Goal: Task Accomplishment & Management: Complete application form

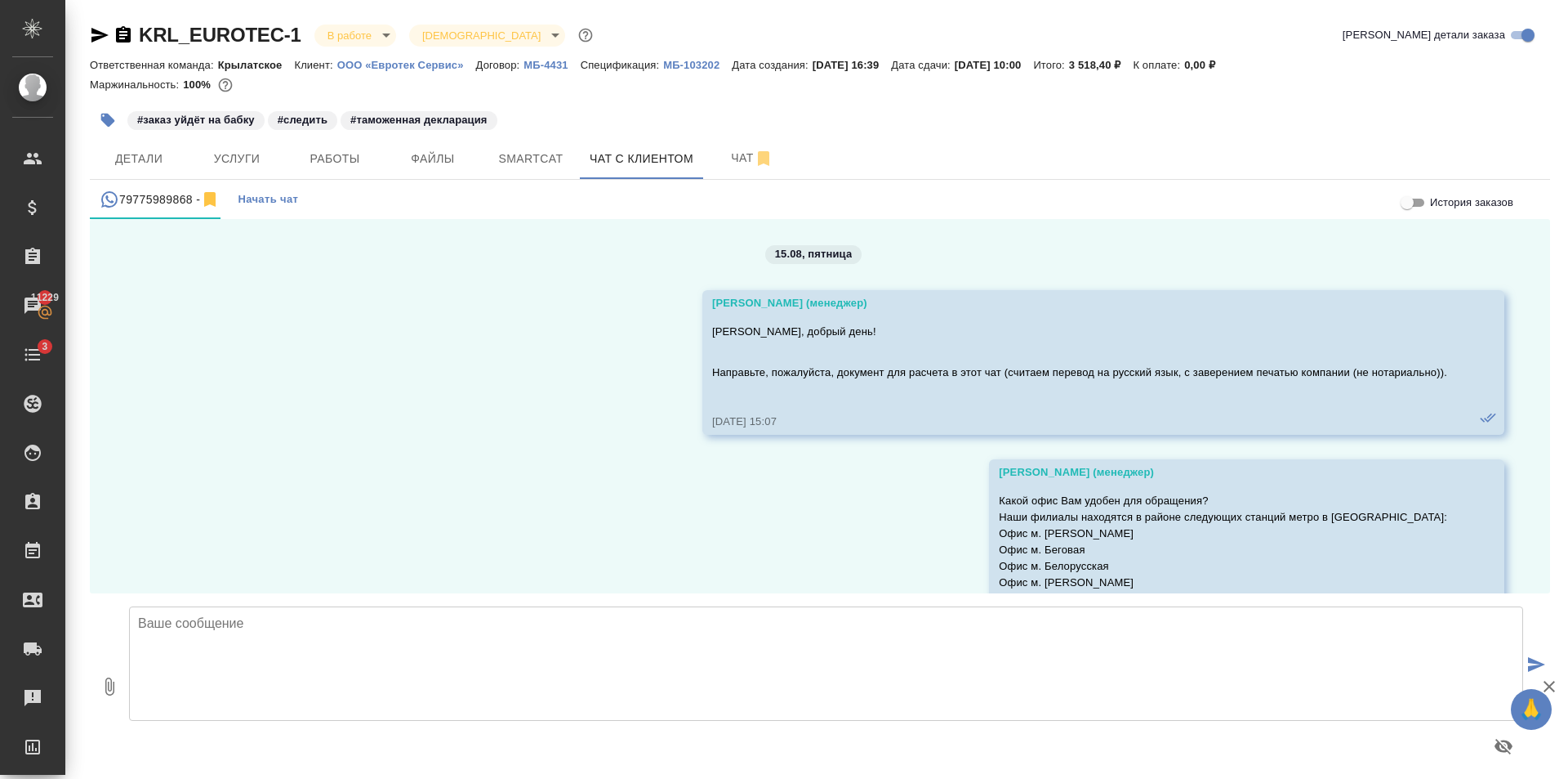
scroll to position [6259, 0]
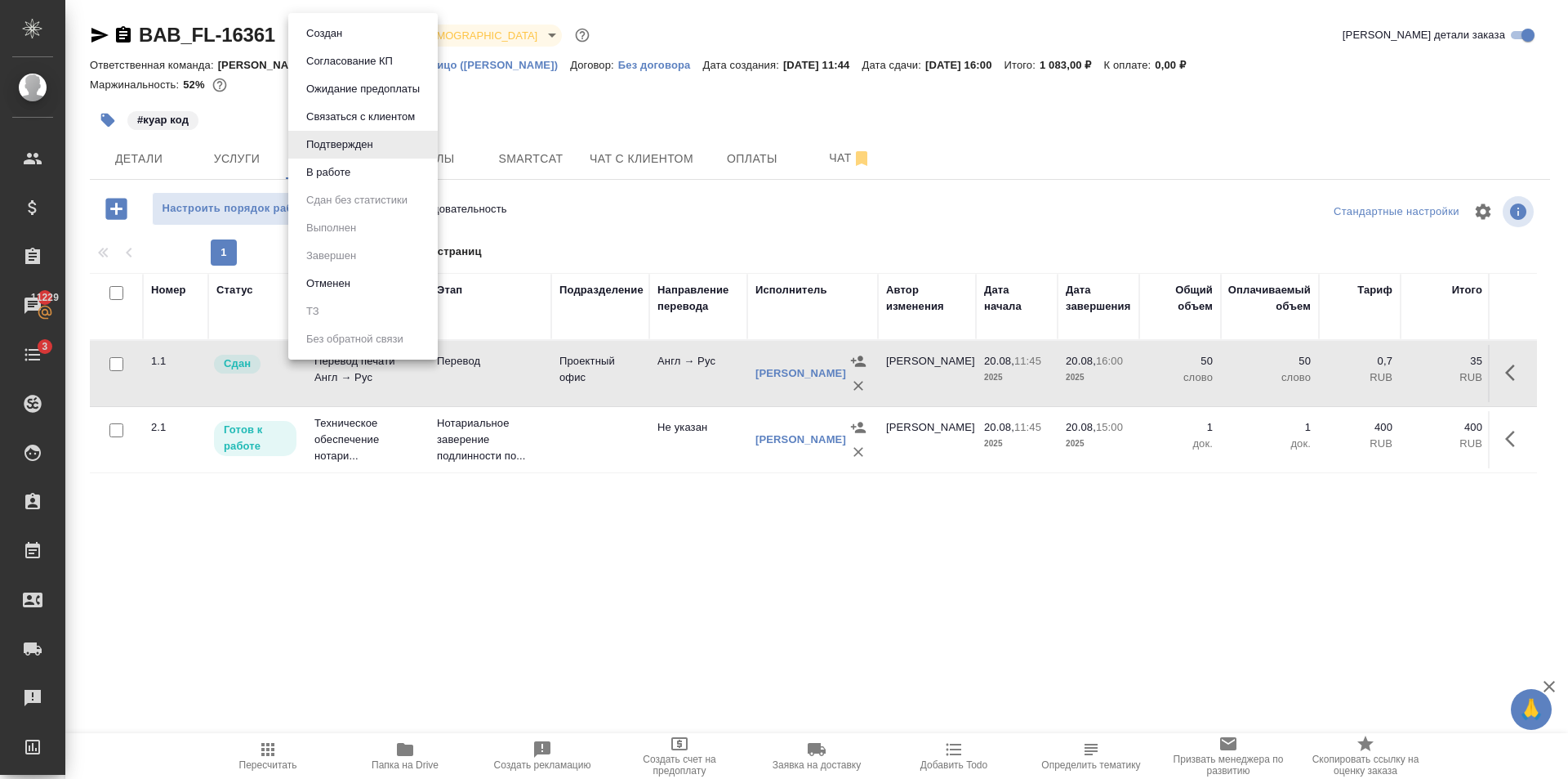
click at [374, 38] on body "🙏 .cls-1 fill:#fff; AWATERA Golubev Dmitry Клиенты Спецификации Заказы 11229 Ча…" at bounding box center [784, 390] width 1568 height 779
click at [381, 176] on li "В работе" at bounding box center [363, 172] width 149 height 27
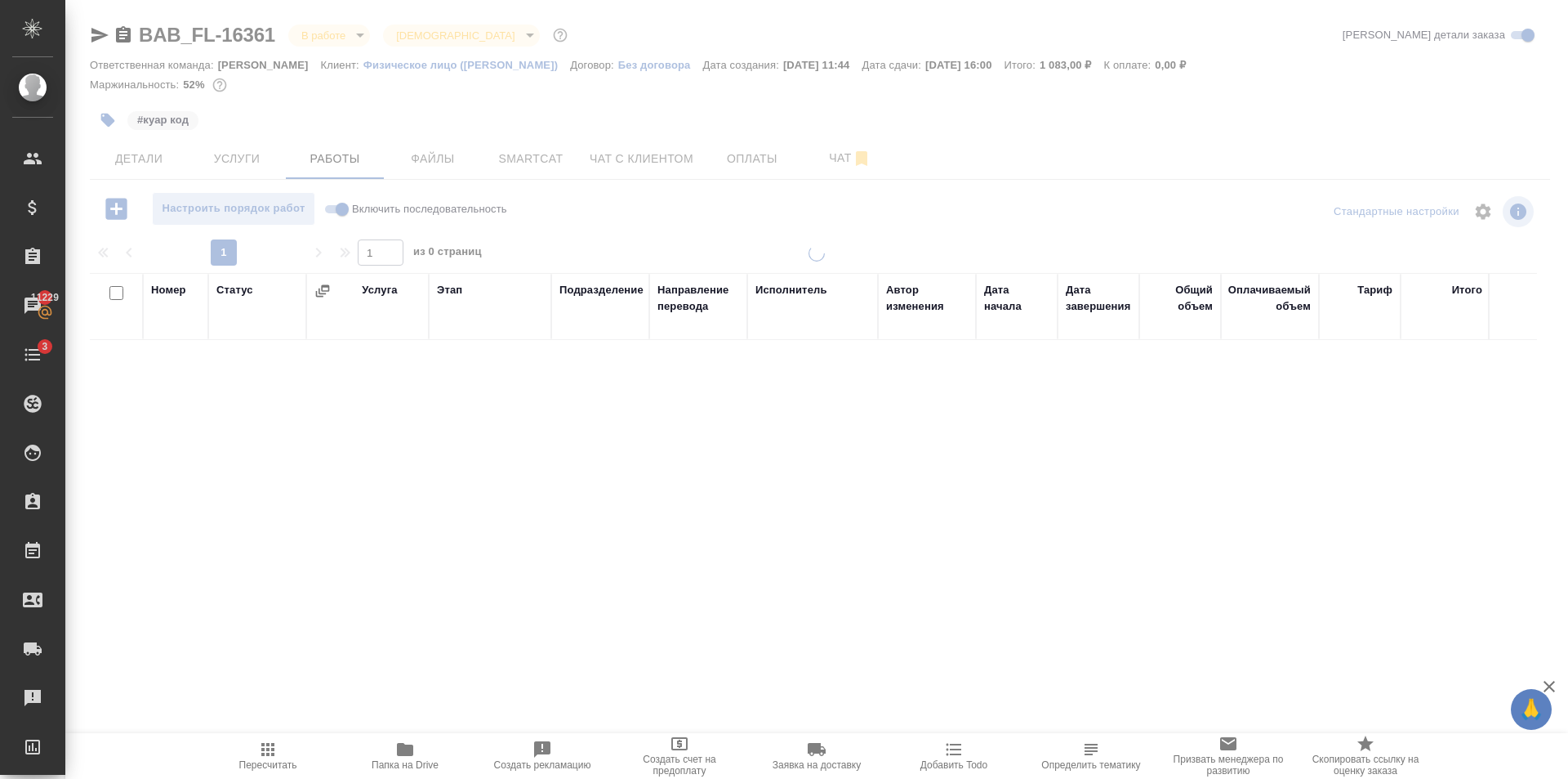
click at [346, 38] on body "🙏 .cls-1 fill:#fff; AWATERA Golubev Dmitry Клиенты Спецификации Заказы 11229 Ча…" at bounding box center [784, 390] width 1568 height 779
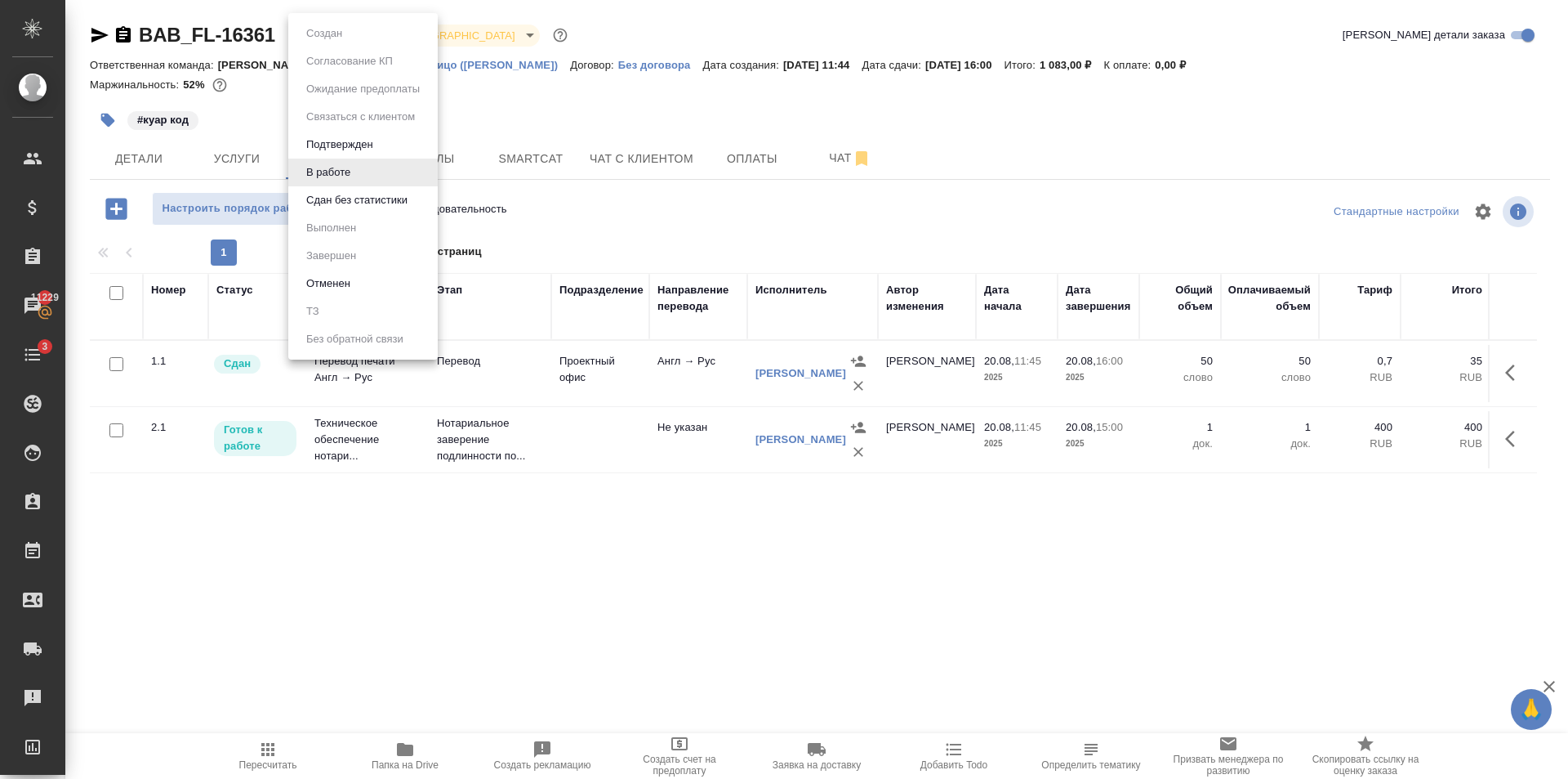
click at [348, 39] on ul "Создан Согласование КП Ожидание предоплаты Связаться с клиентом Подтвержден В р…" at bounding box center [363, 186] width 149 height 346
click at [356, 214] on ul "Создан Согласование КП Ожидание предоплаты Связаться с клиентом Подтвержден В р…" at bounding box center [363, 186] width 149 height 346
click at [354, 192] on button "Сдан без статистики" at bounding box center [356, 201] width 111 height 18
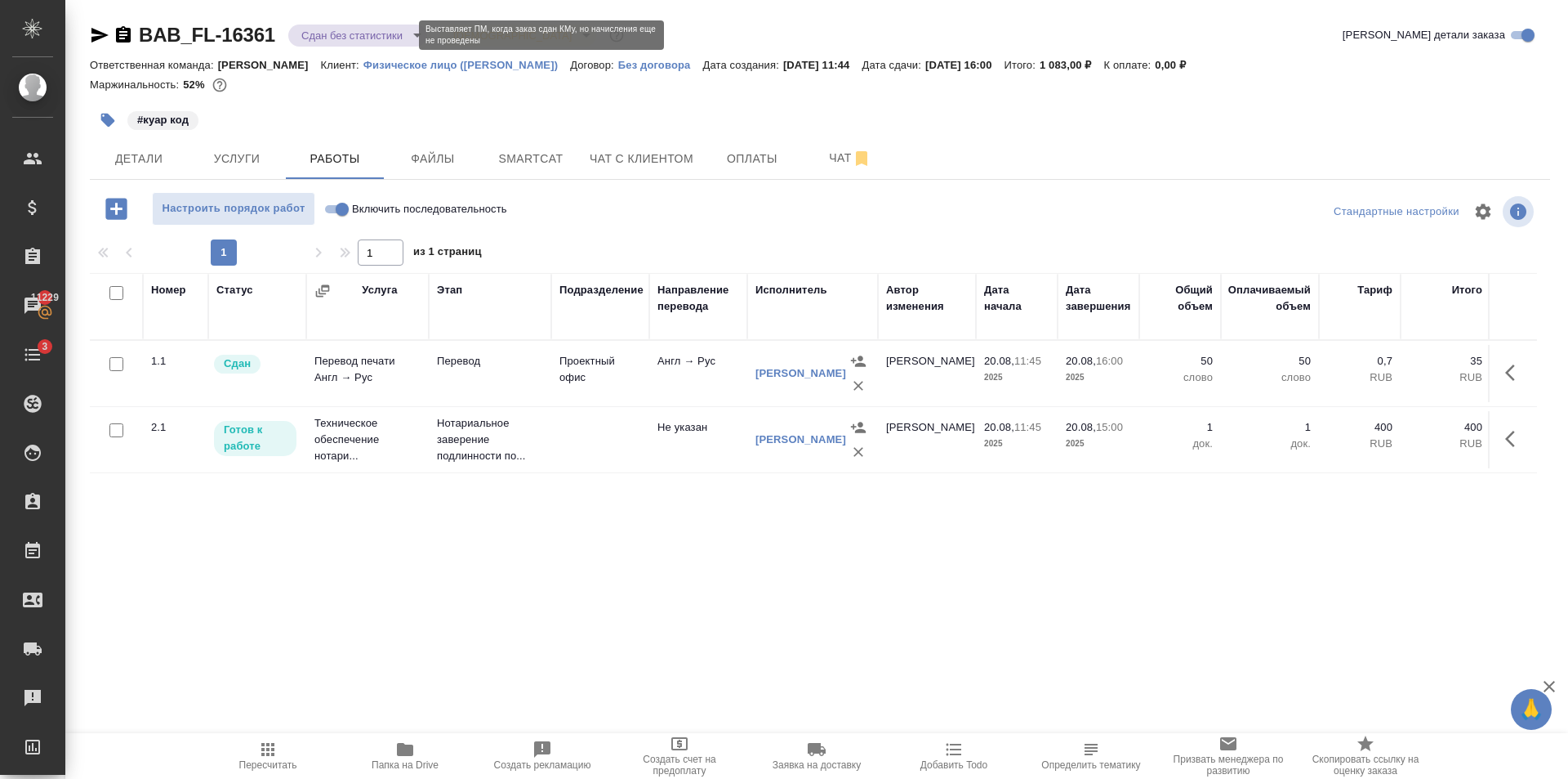
click at [338, 27] on body "🙏 .cls-1 fill:#fff; AWATERA Golubev Dmitry Клиенты Спецификации Заказы 11229 Ча…" at bounding box center [784, 390] width 1568 height 779
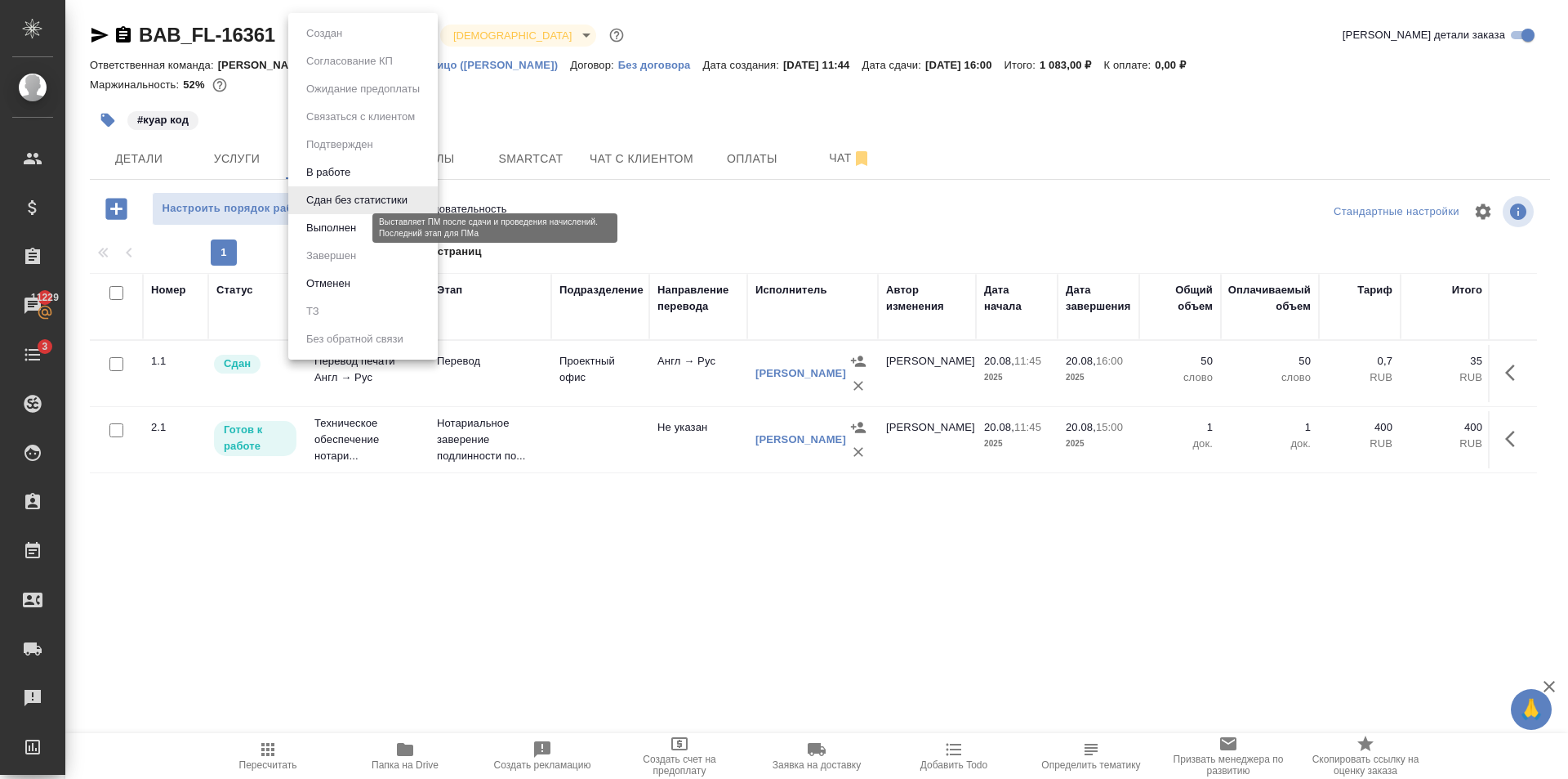
click at [360, 234] on button "Выполнен" at bounding box center [331, 228] width 60 height 18
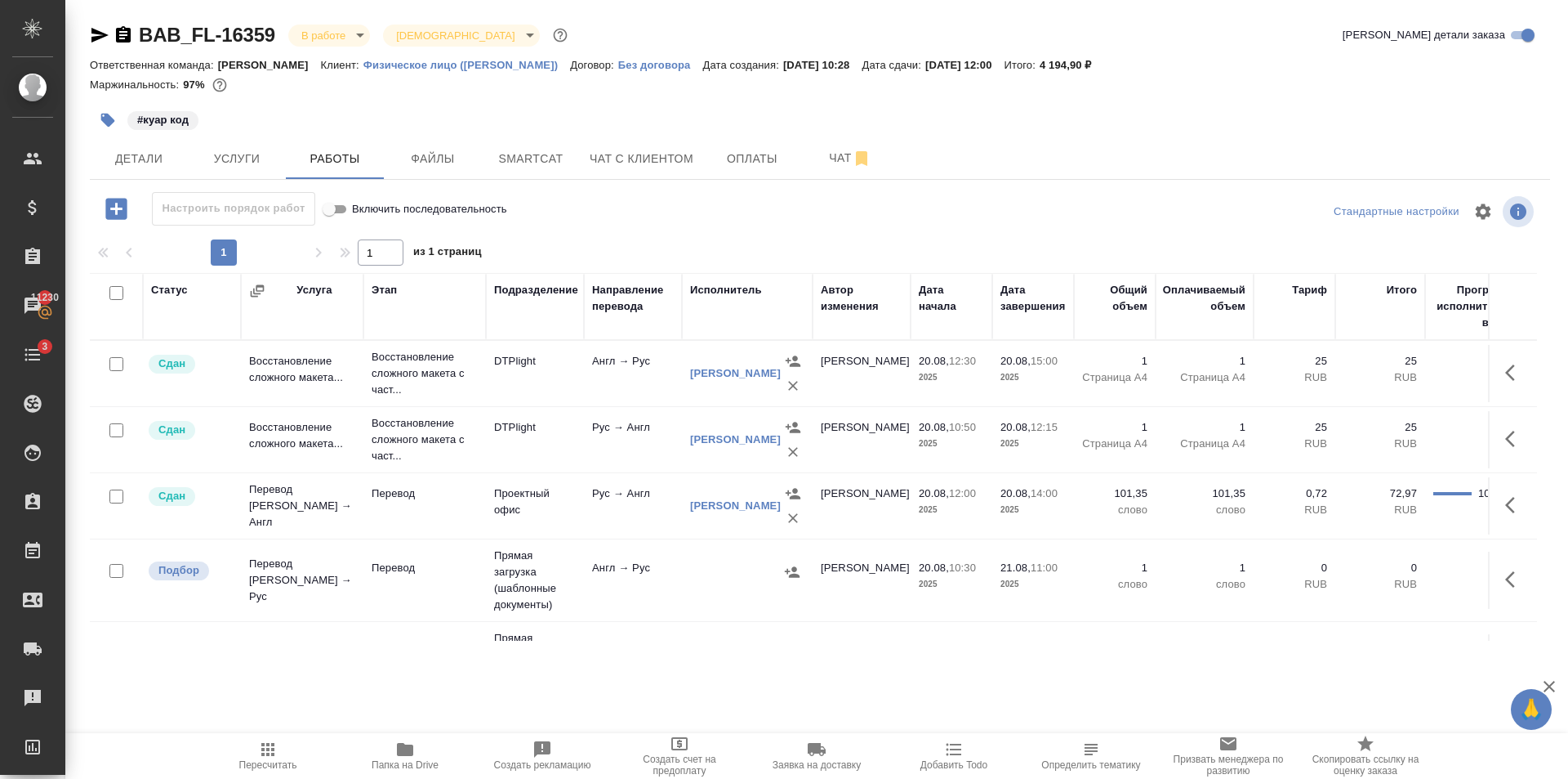
click at [419, 763] on span "Папка на Drive" at bounding box center [405, 764] width 67 height 11
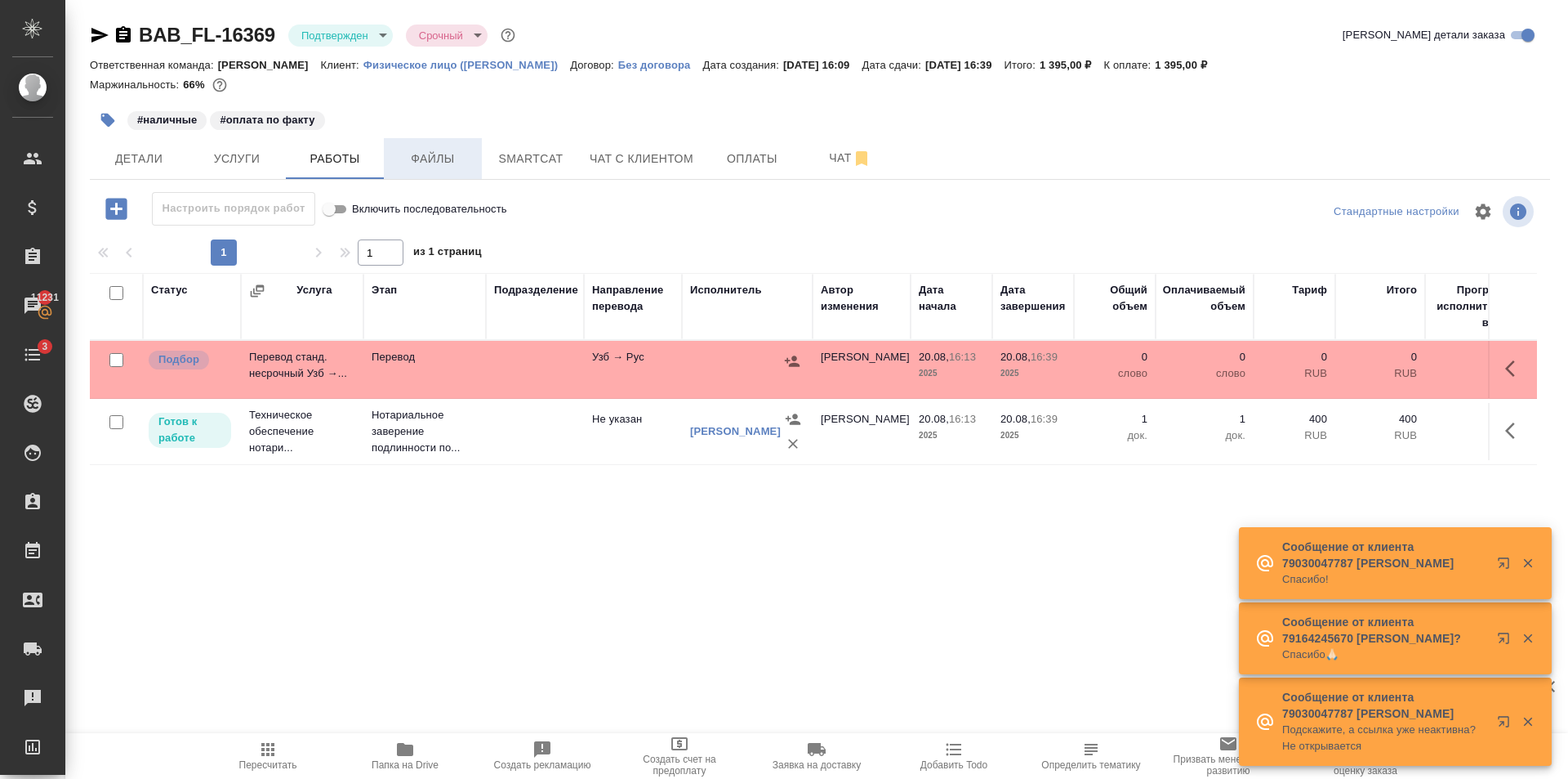
click at [408, 155] on span "Файлы" at bounding box center [433, 159] width 79 height 20
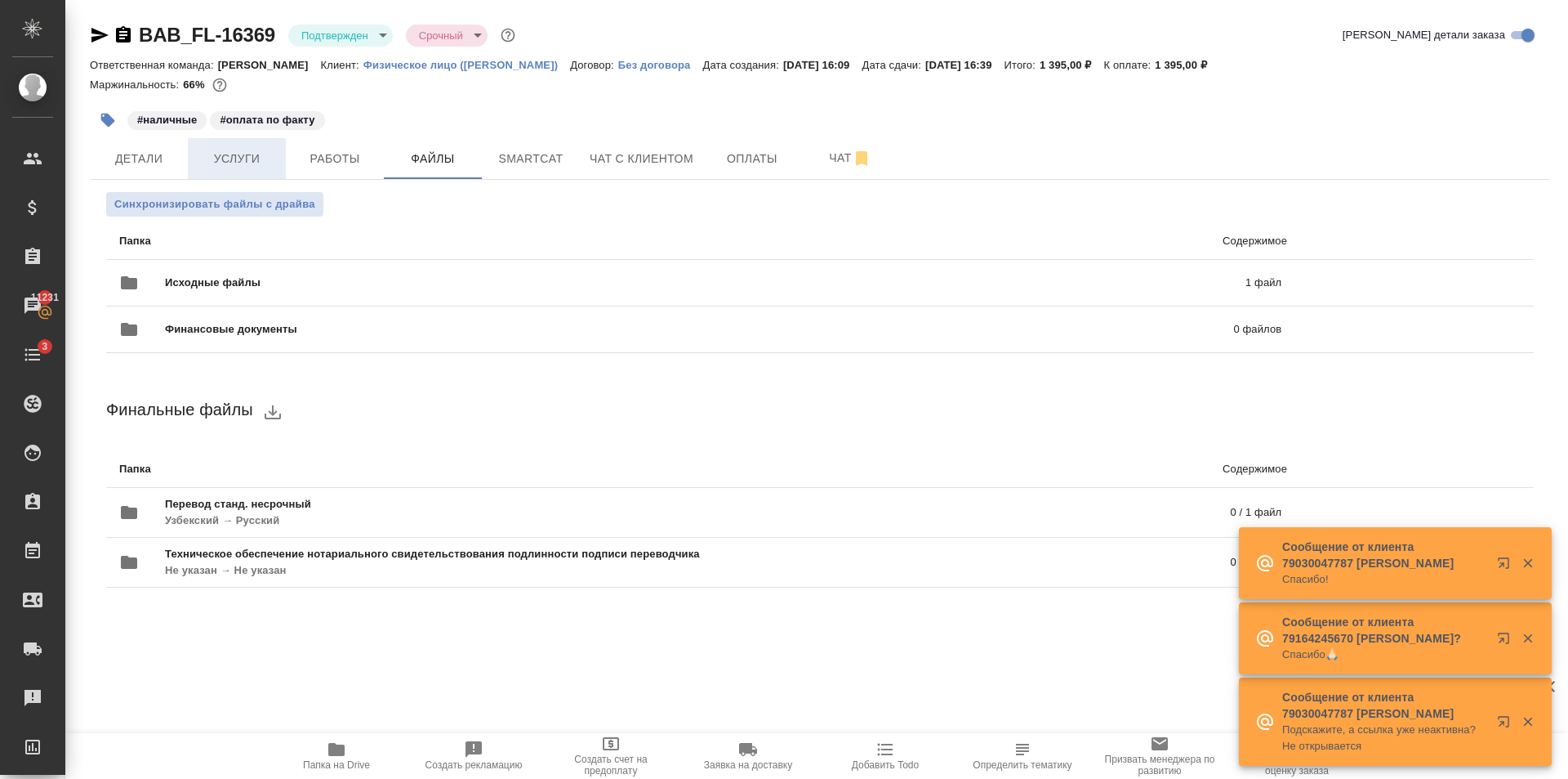
click at [256, 163] on span "Услуги" at bounding box center [237, 159] width 79 height 20
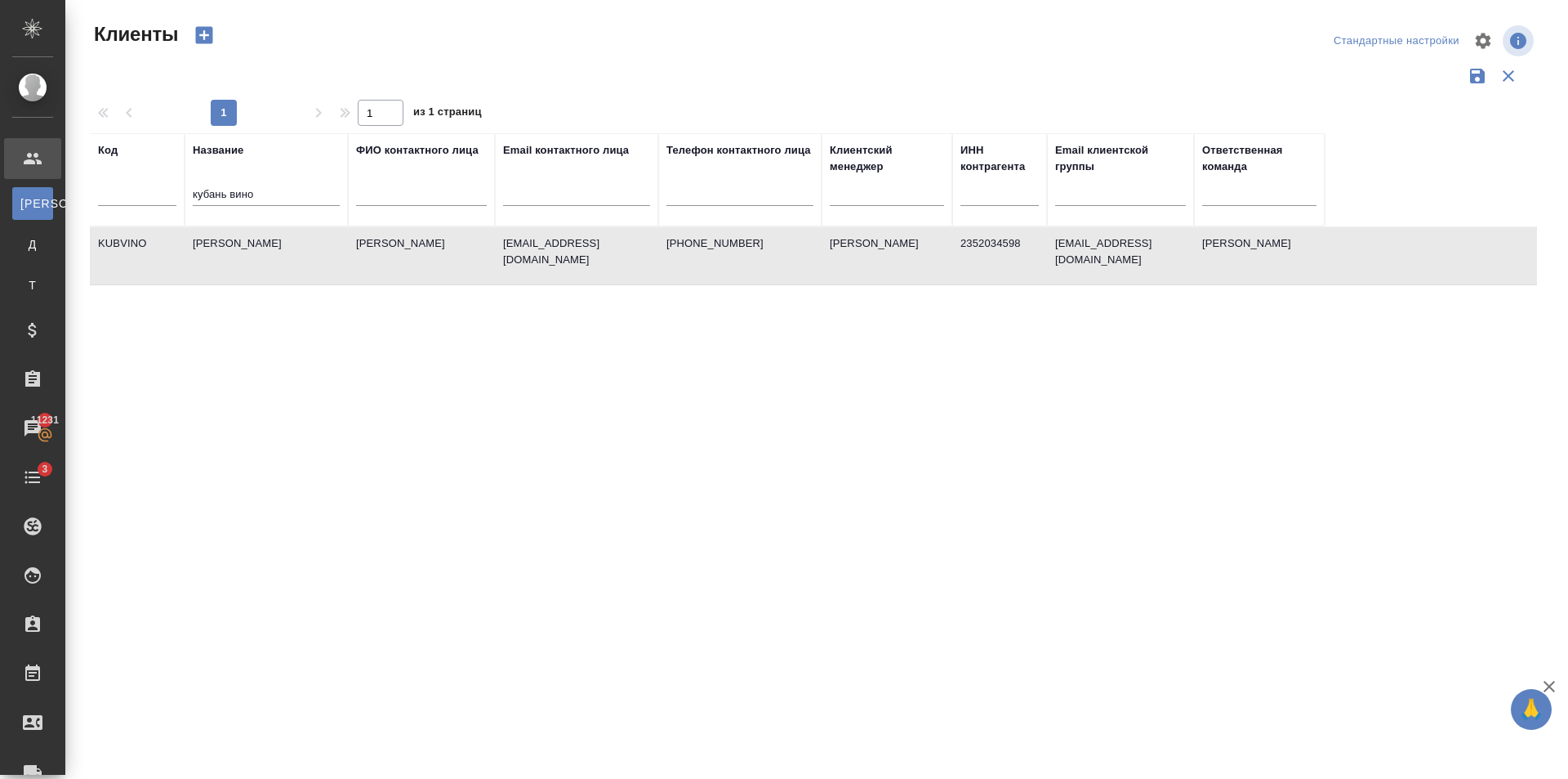
select select "RU"
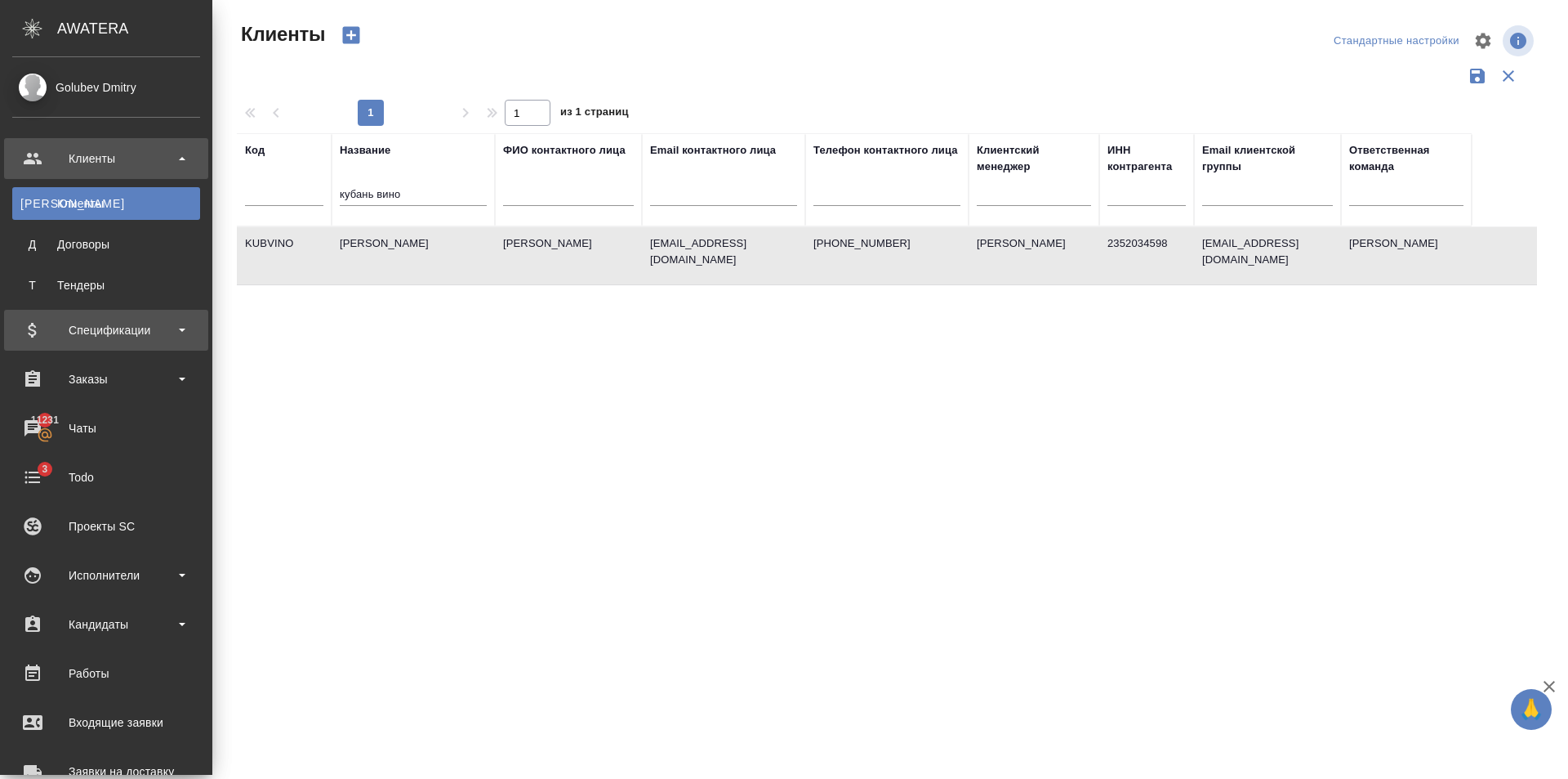
click at [119, 313] on div "Спецификации" at bounding box center [105, 330] width 204 height 41
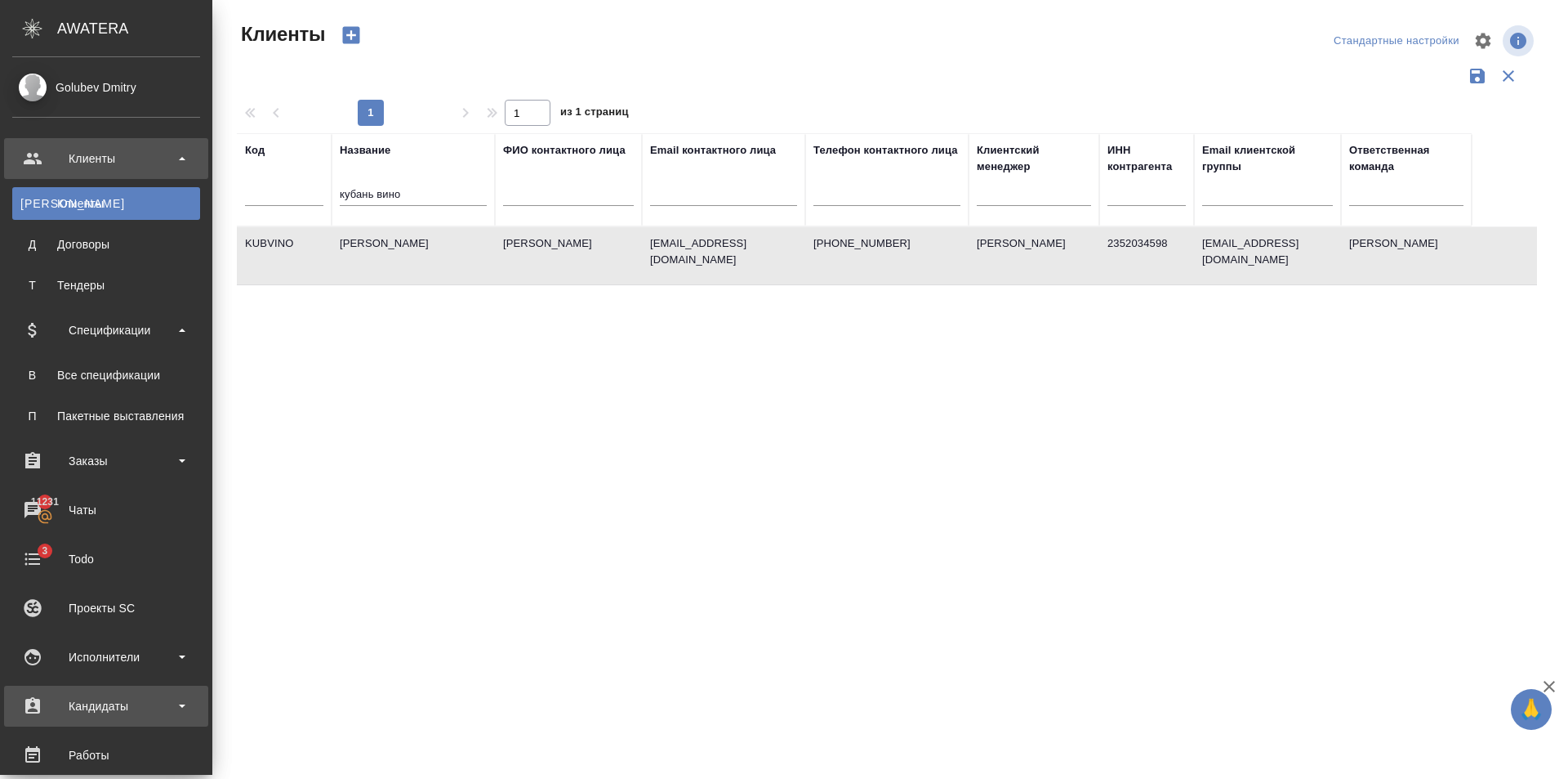
click at [130, 707] on div "Кандидаты" at bounding box center [105, 706] width 188 height 25
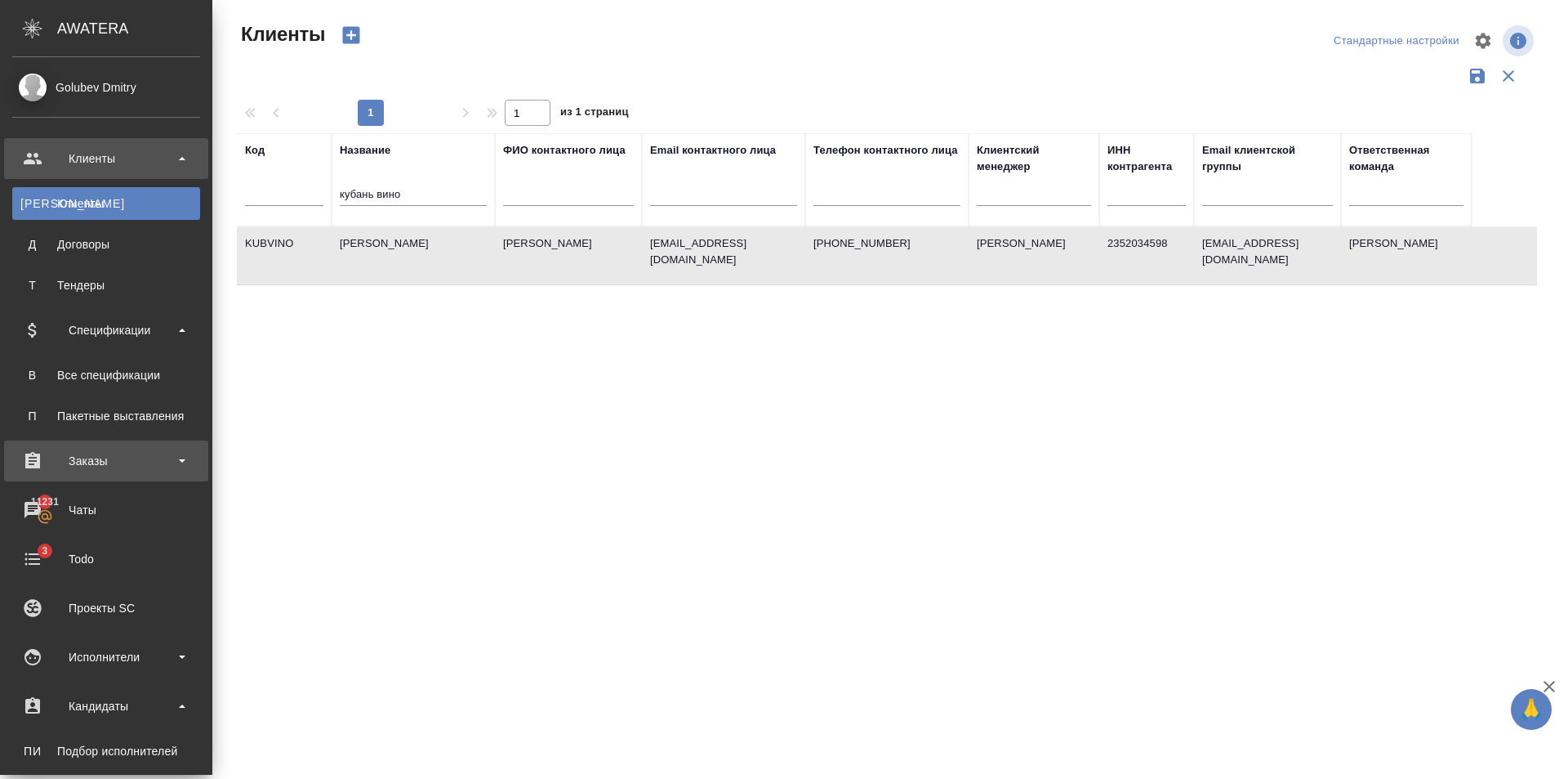
click at [123, 449] on div "Заказы" at bounding box center [105, 461] width 188 height 25
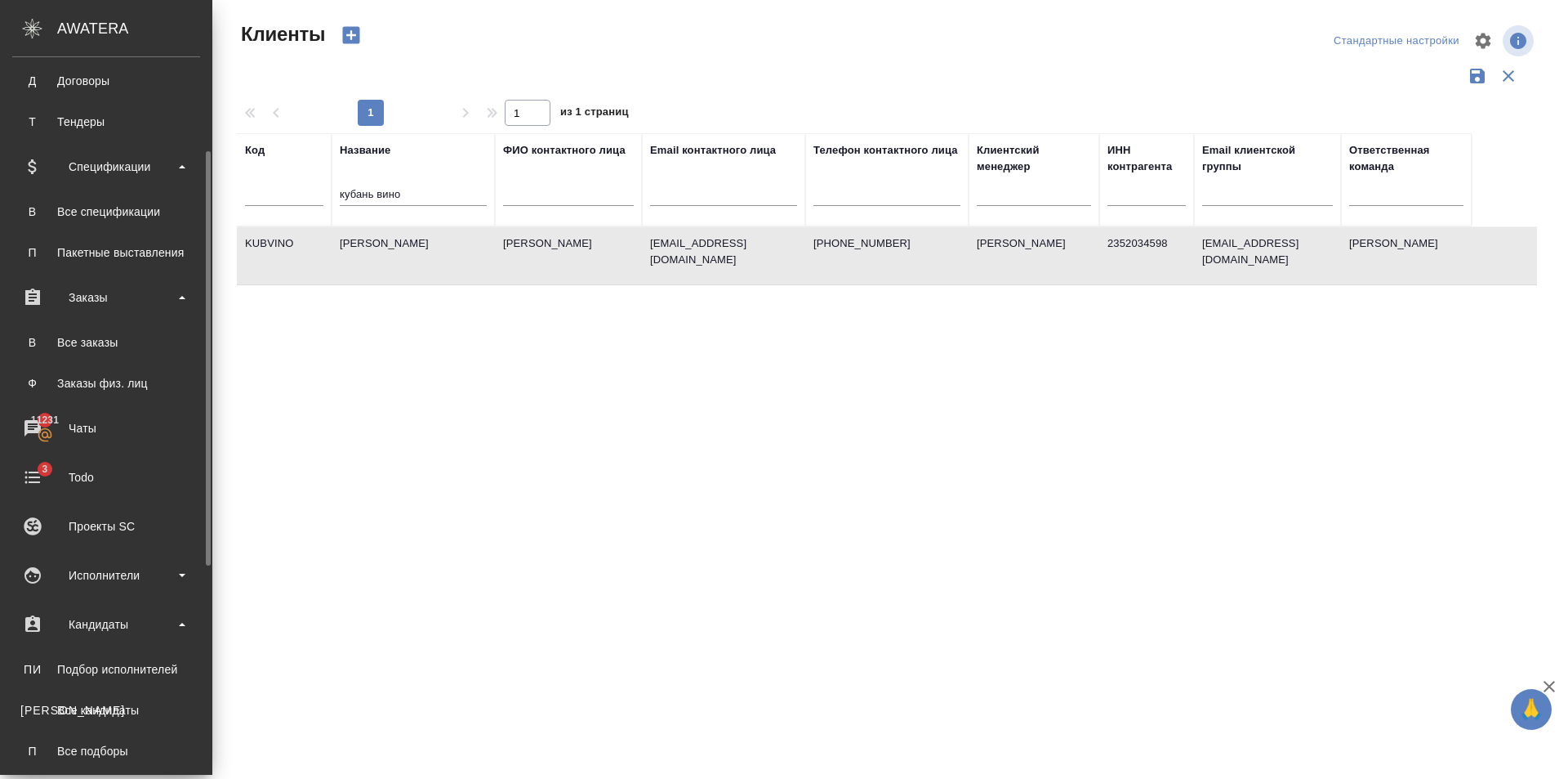
scroll to position [409, 0]
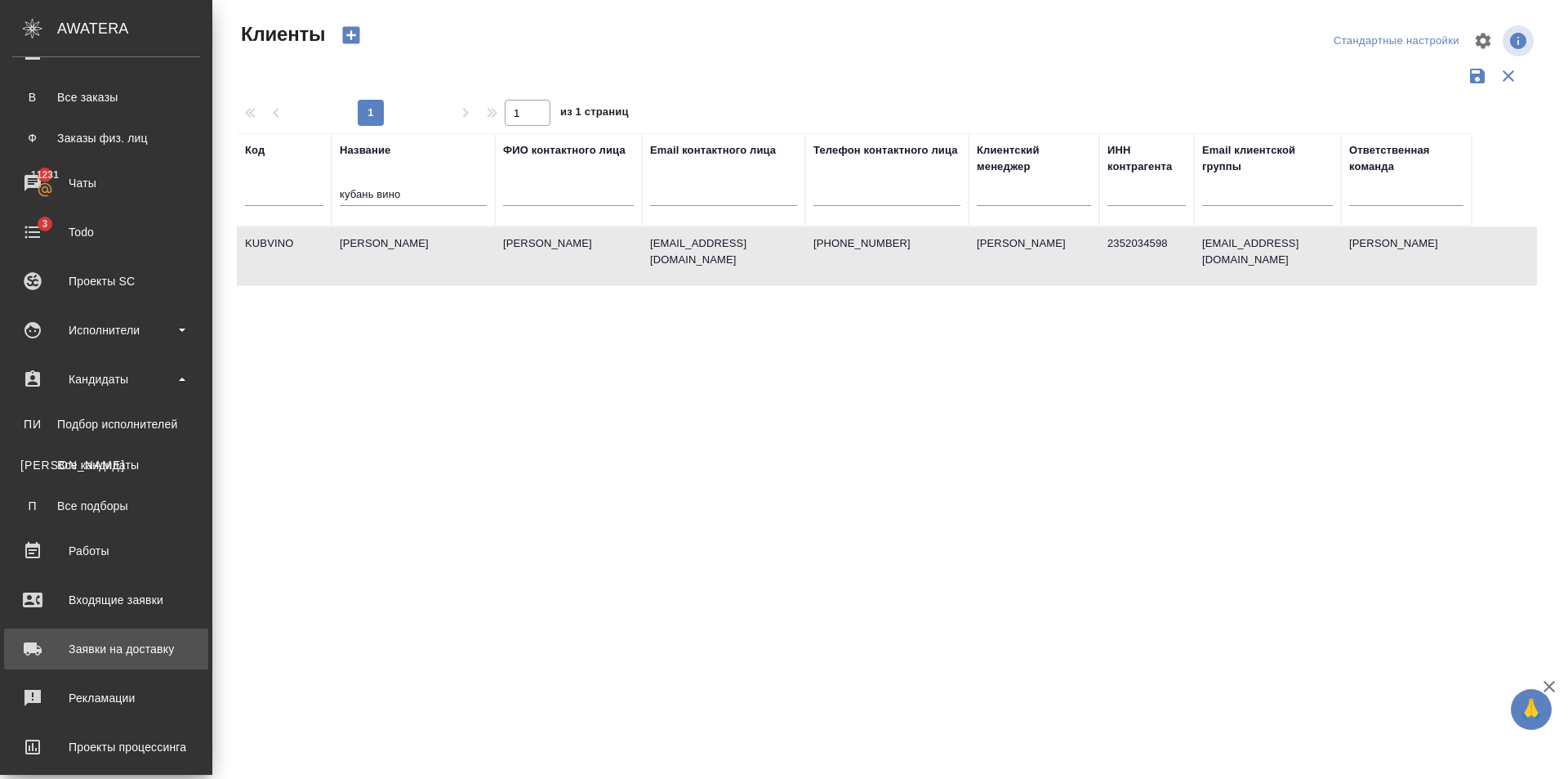
click at [111, 645] on div "Заявки на доставку" at bounding box center [105, 649] width 188 height 25
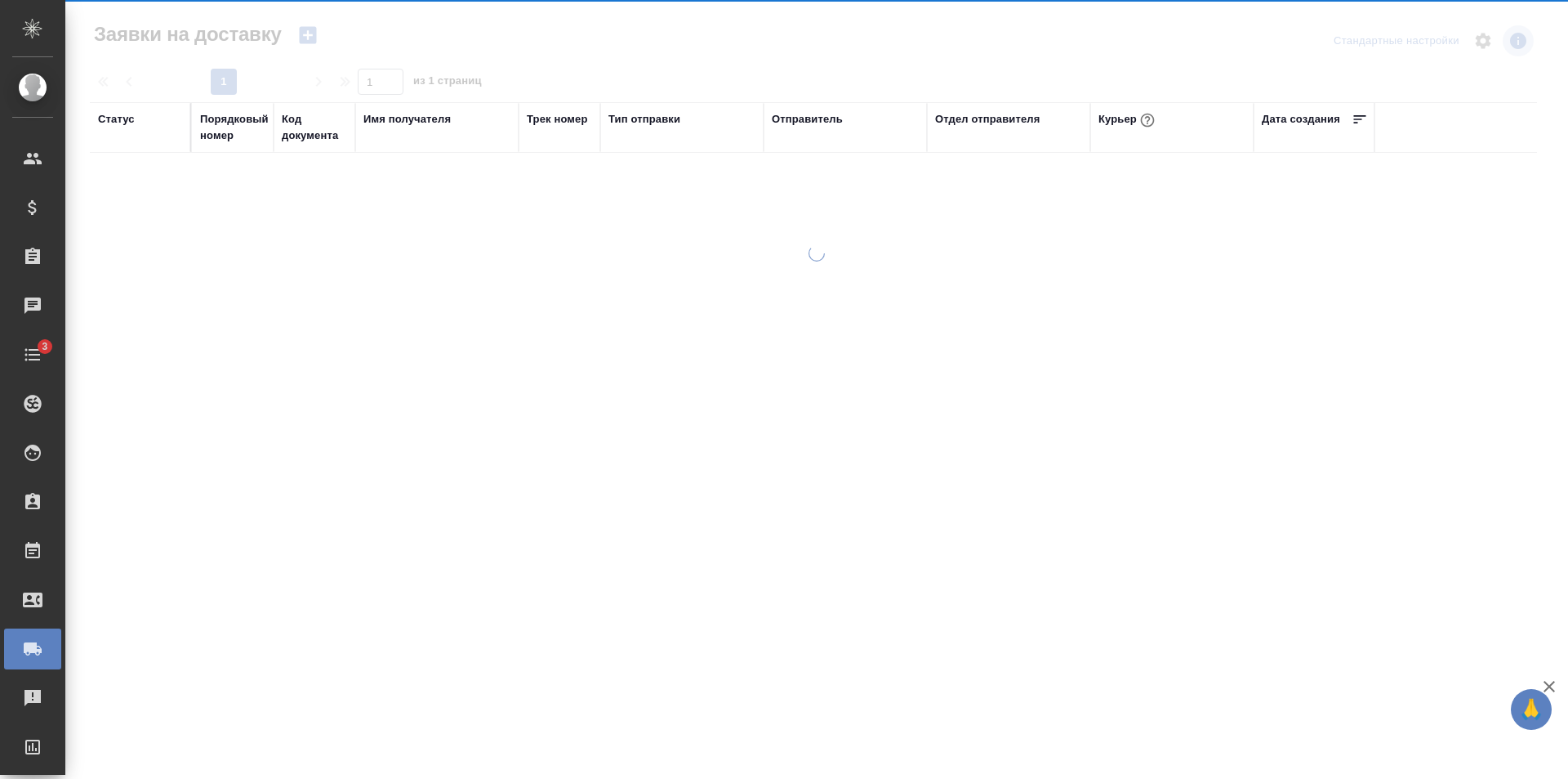
click at [308, 38] on div at bounding box center [816, 349] width 1503 height 699
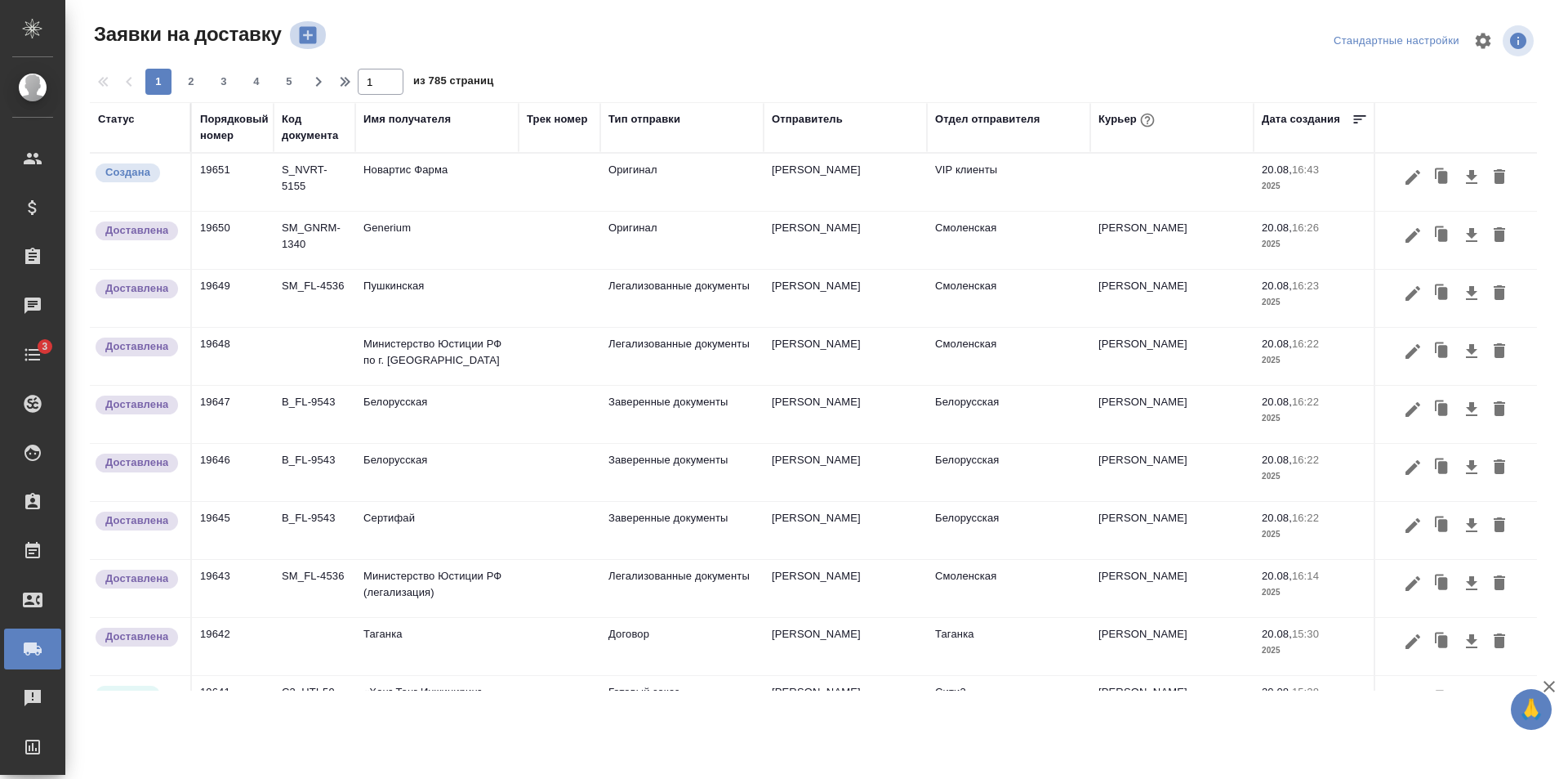
click at [308, 38] on icon "button" at bounding box center [308, 35] width 23 height 23
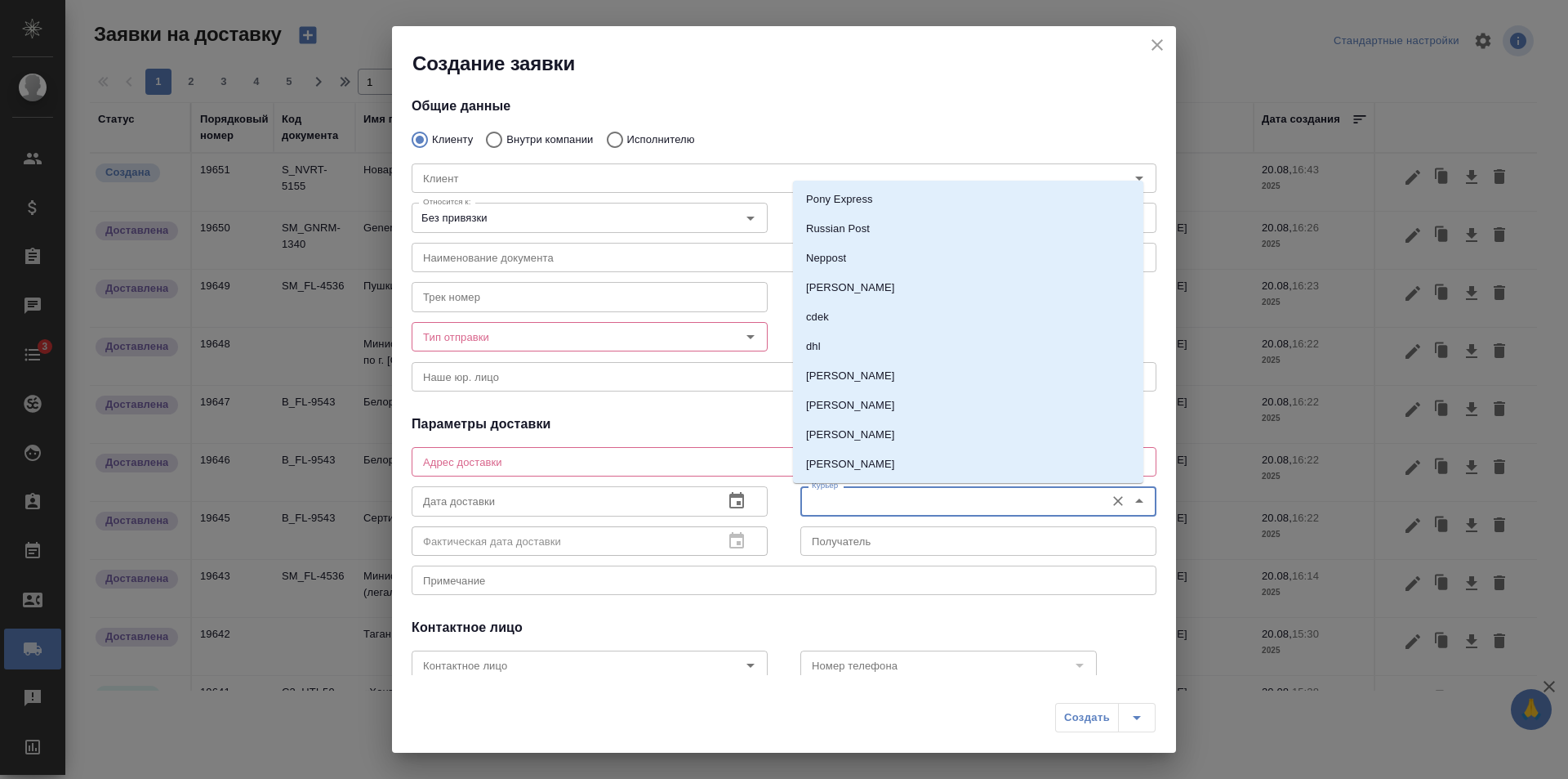
click at [861, 504] on input "Курьер" at bounding box center [951, 500] width 291 height 19
type input "в"
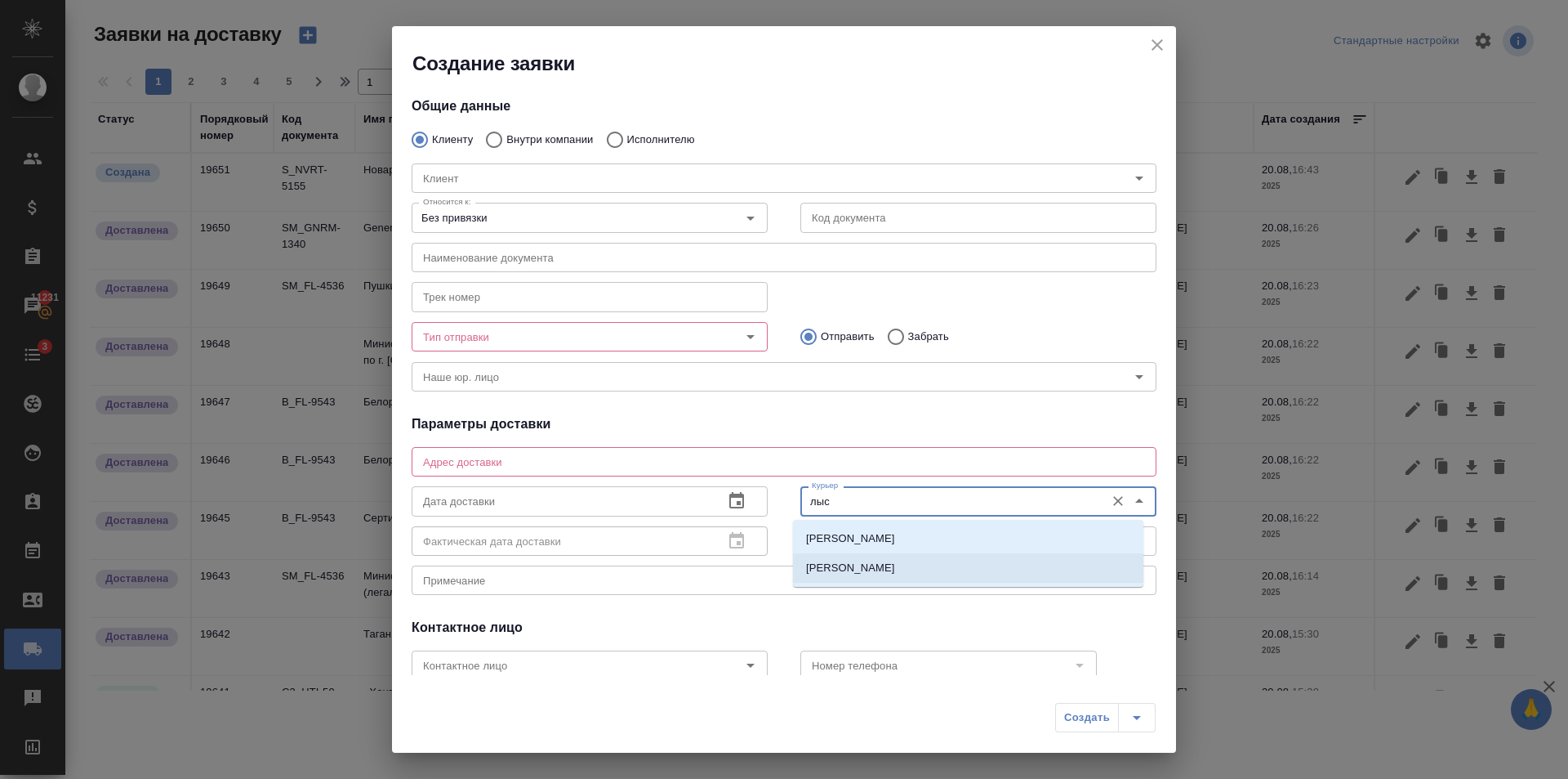
click at [861, 561] on p "Лысенков Владислав" at bounding box center [850, 568] width 89 height 16
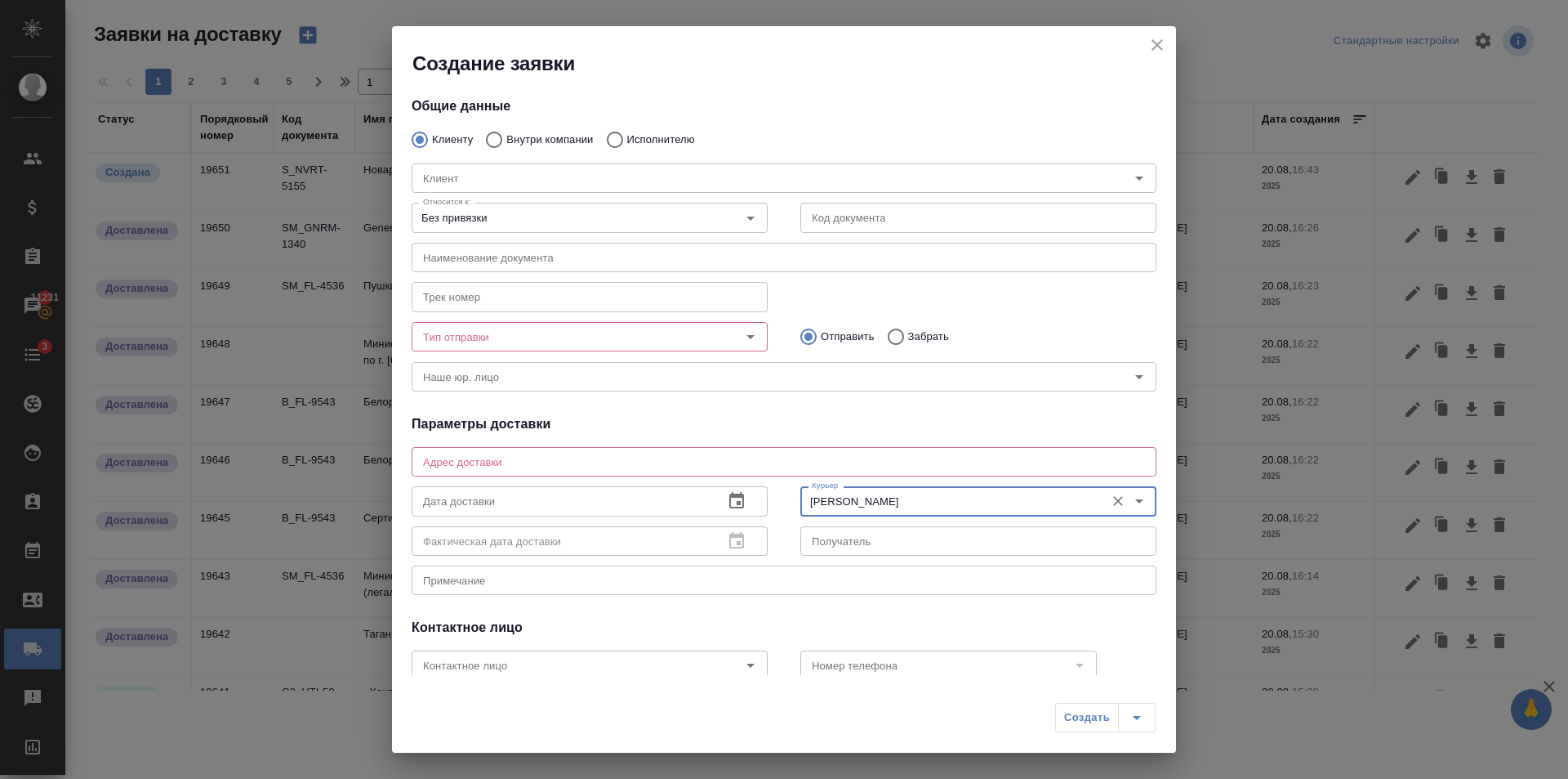
type input "Лысенков Владислав"
click at [589, 341] on input "Тип отправки" at bounding box center [562, 336] width 291 height 19
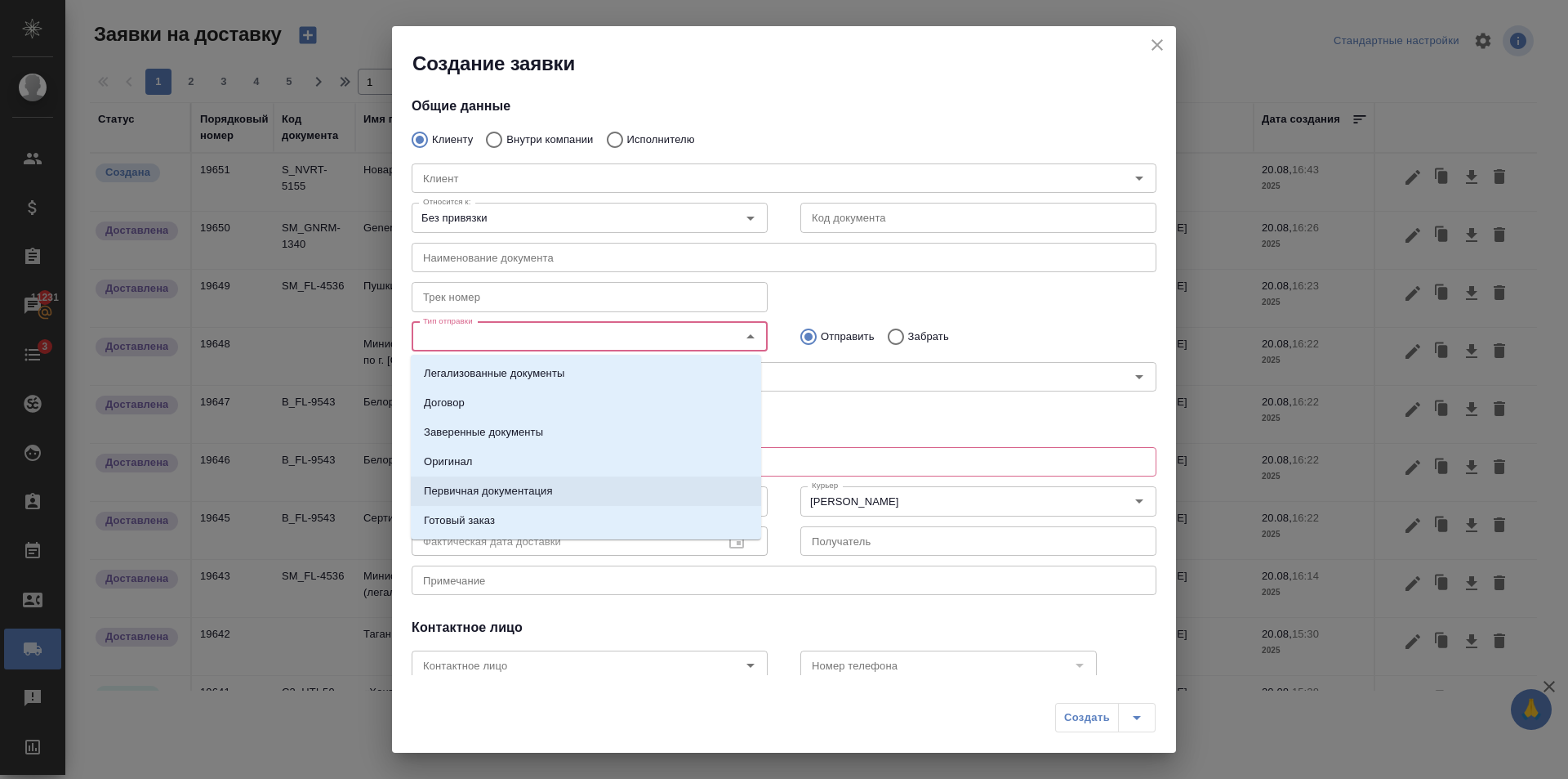
click at [515, 523] on li "Готовый заказ" at bounding box center [586, 521] width 351 height 29
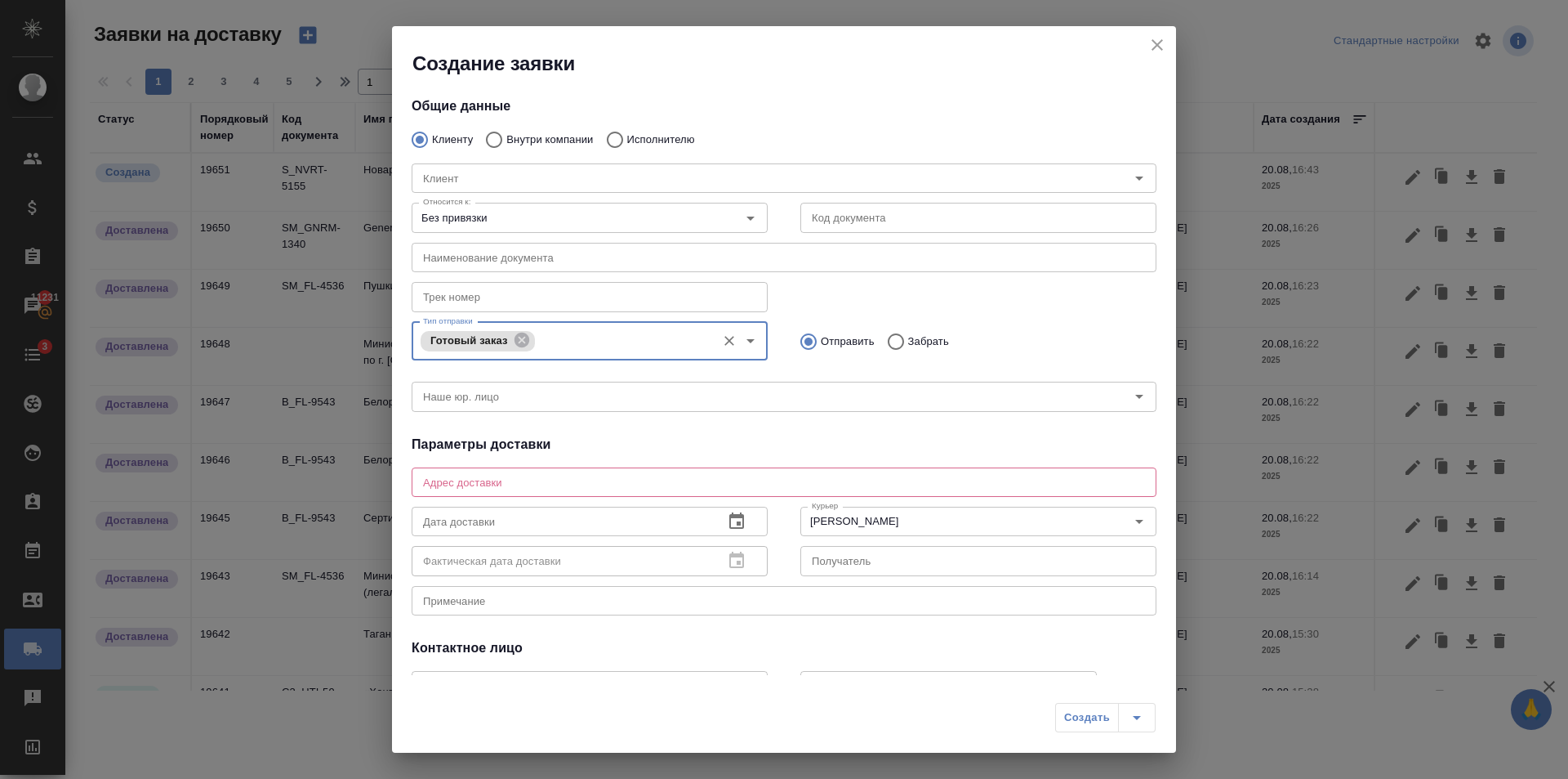
click at [523, 132] on p "Внутри компании" at bounding box center [550, 140] width 87 height 16
click at [506, 132] on input "Внутри компании" at bounding box center [492, 139] width 29 height 34
radio input "true"
click at [503, 189] on div "Команда" at bounding box center [783, 178] width 745 height 29
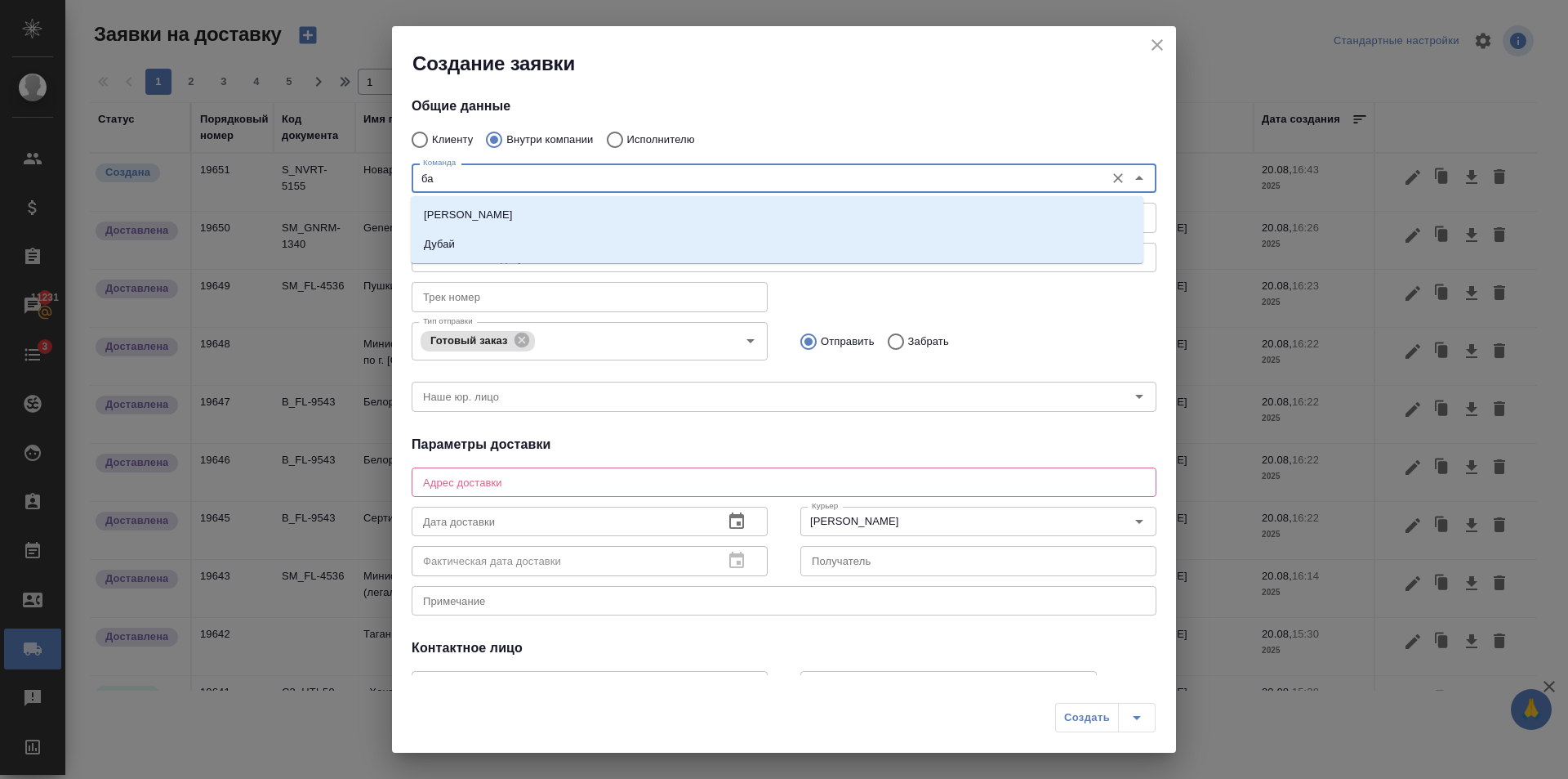
type input "баб"
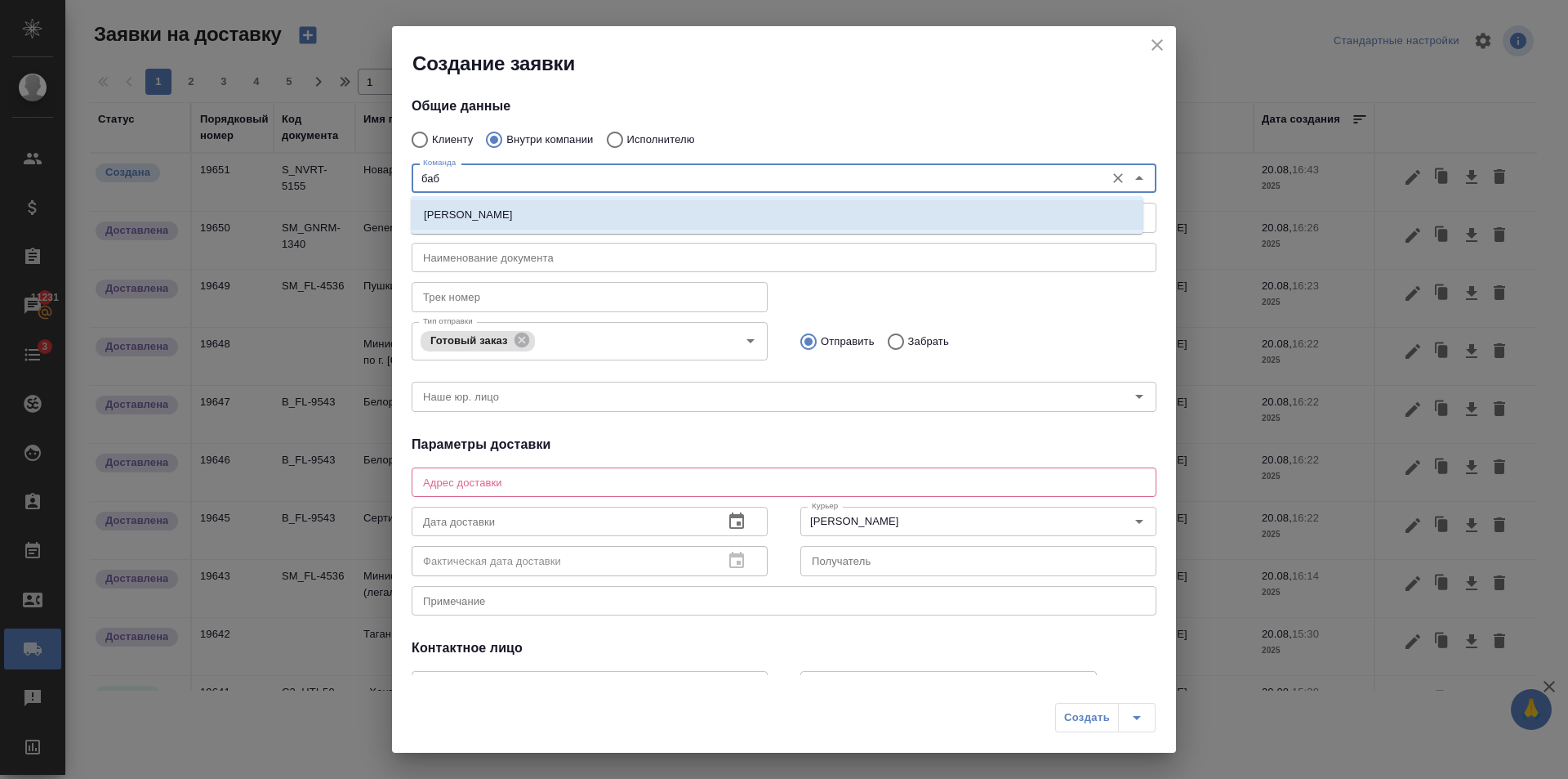
click at [506, 219] on li "[PERSON_NAME]" at bounding box center [778, 214] width 733 height 29
type textarea "ул. Менжинского, д. 23, корп. 1"
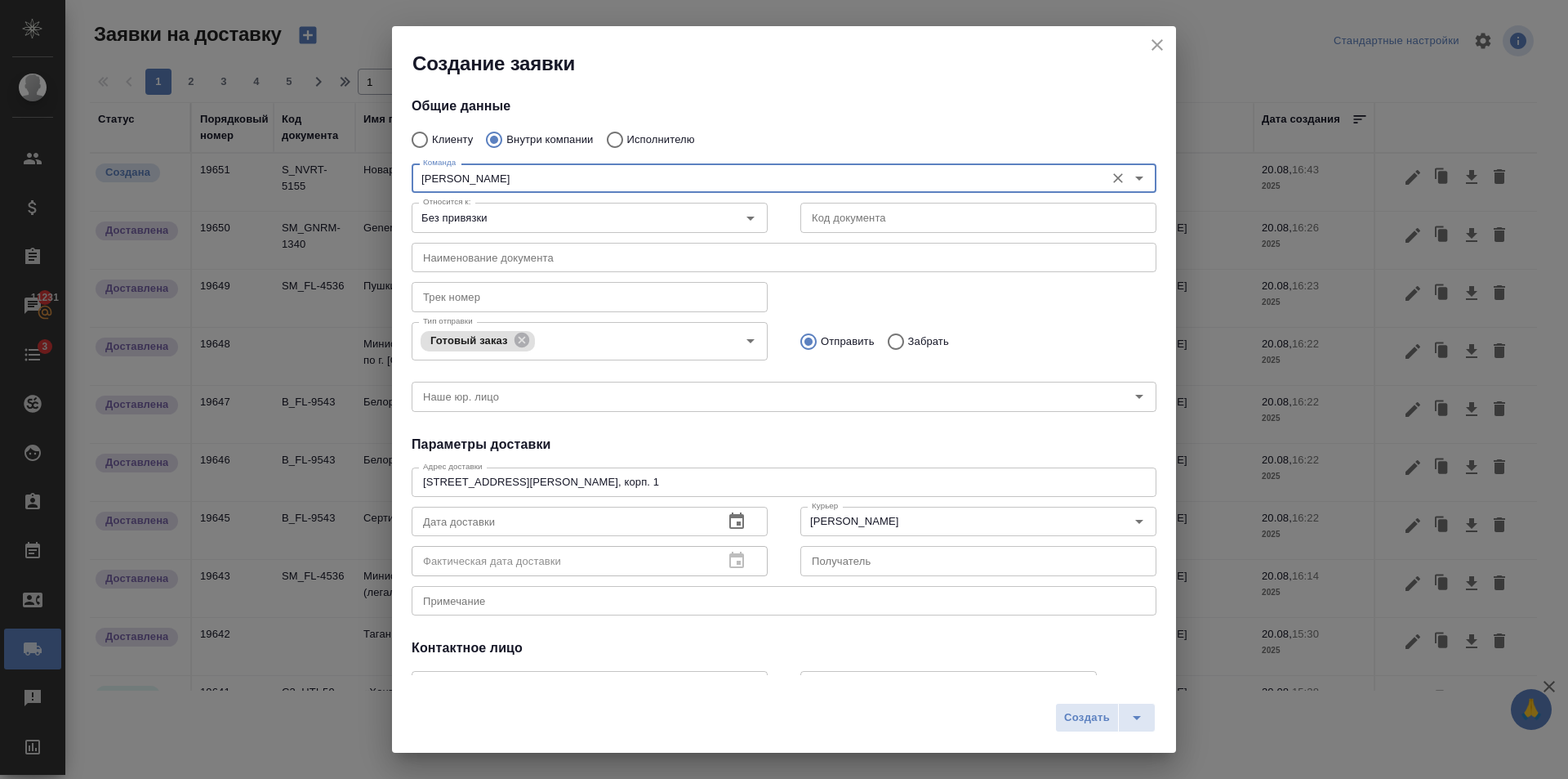
type input "[PERSON_NAME]"
click at [909, 336] on p "Забрать" at bounding box center [929, 342] width 41 height 16
click at [906, 336] on input "Забрать" at bounding box center [893, 341] width 29 height 34
radio input "true"
click at [485, 591] on div "x Примечание" at bounding box center [783, 600] width 745 height 29
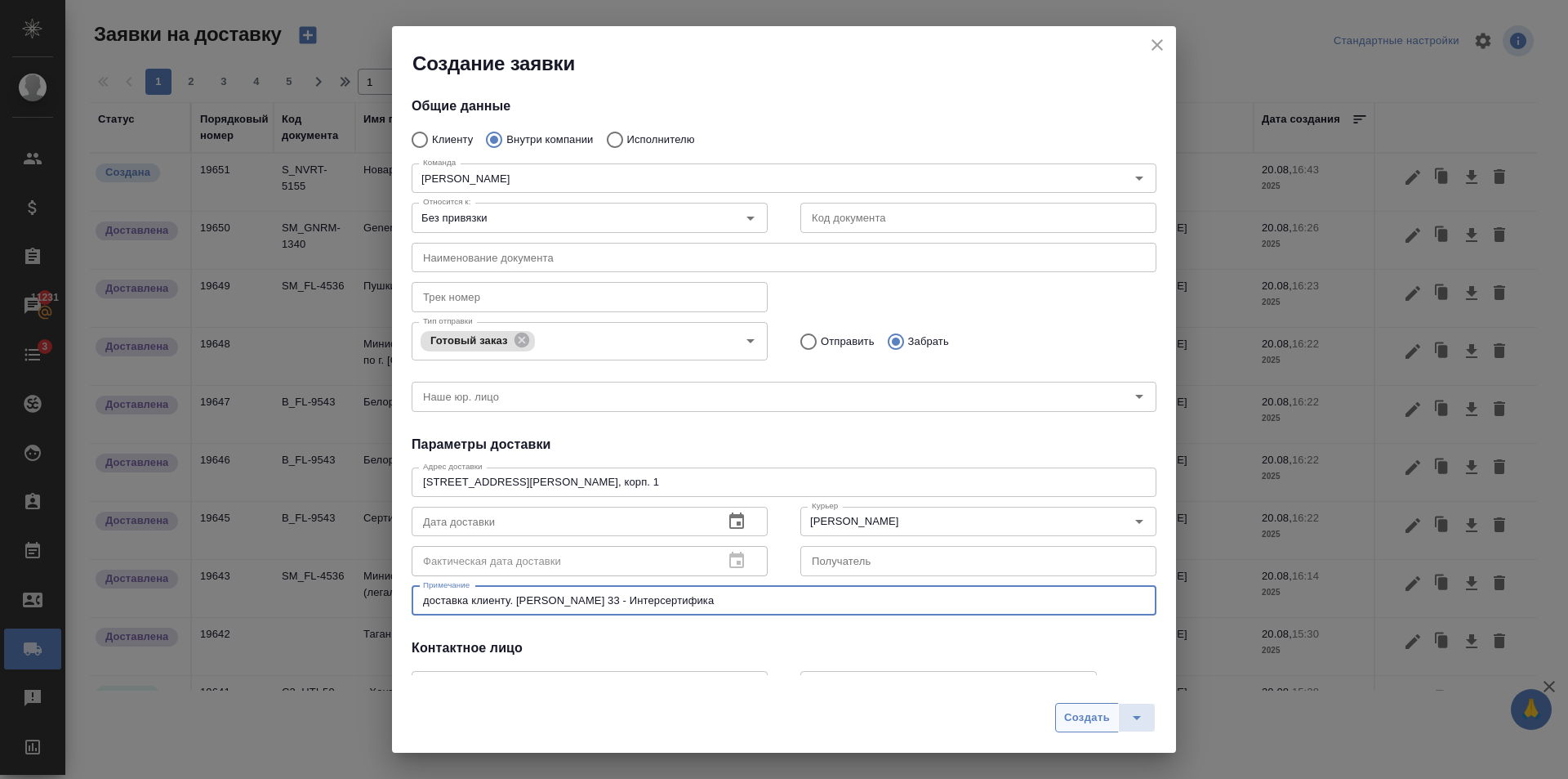
type textarea "доставка клиенту. Арх Власова 33 - Интерсертифика"
click at [1097, 725] on span "Создать" at bounding box center [1087, 718] width 46 height 19
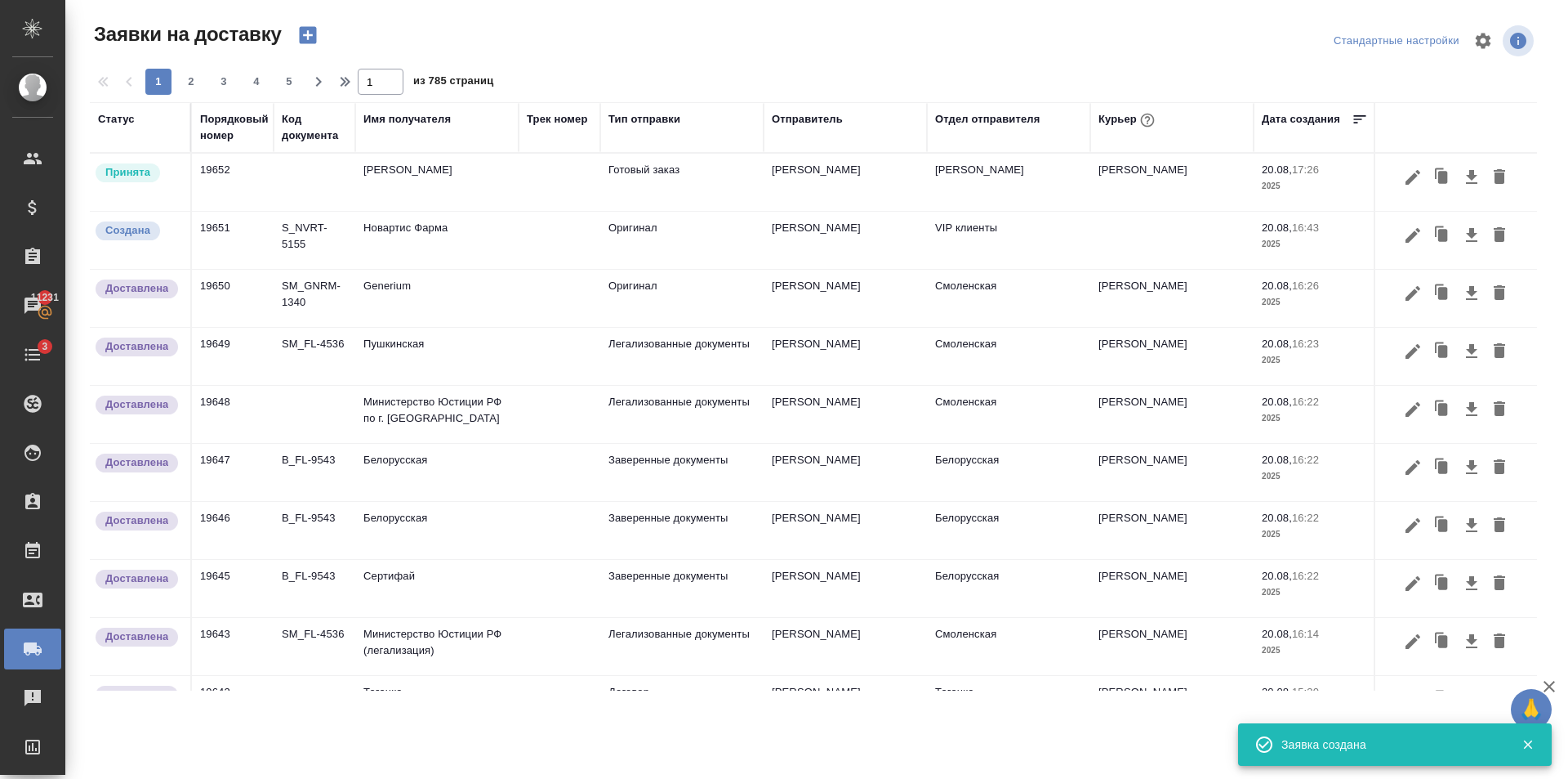
click at [832, 200] on td "[PERSON_NAME]" at bounding box center [845, 182] width 163 height 57
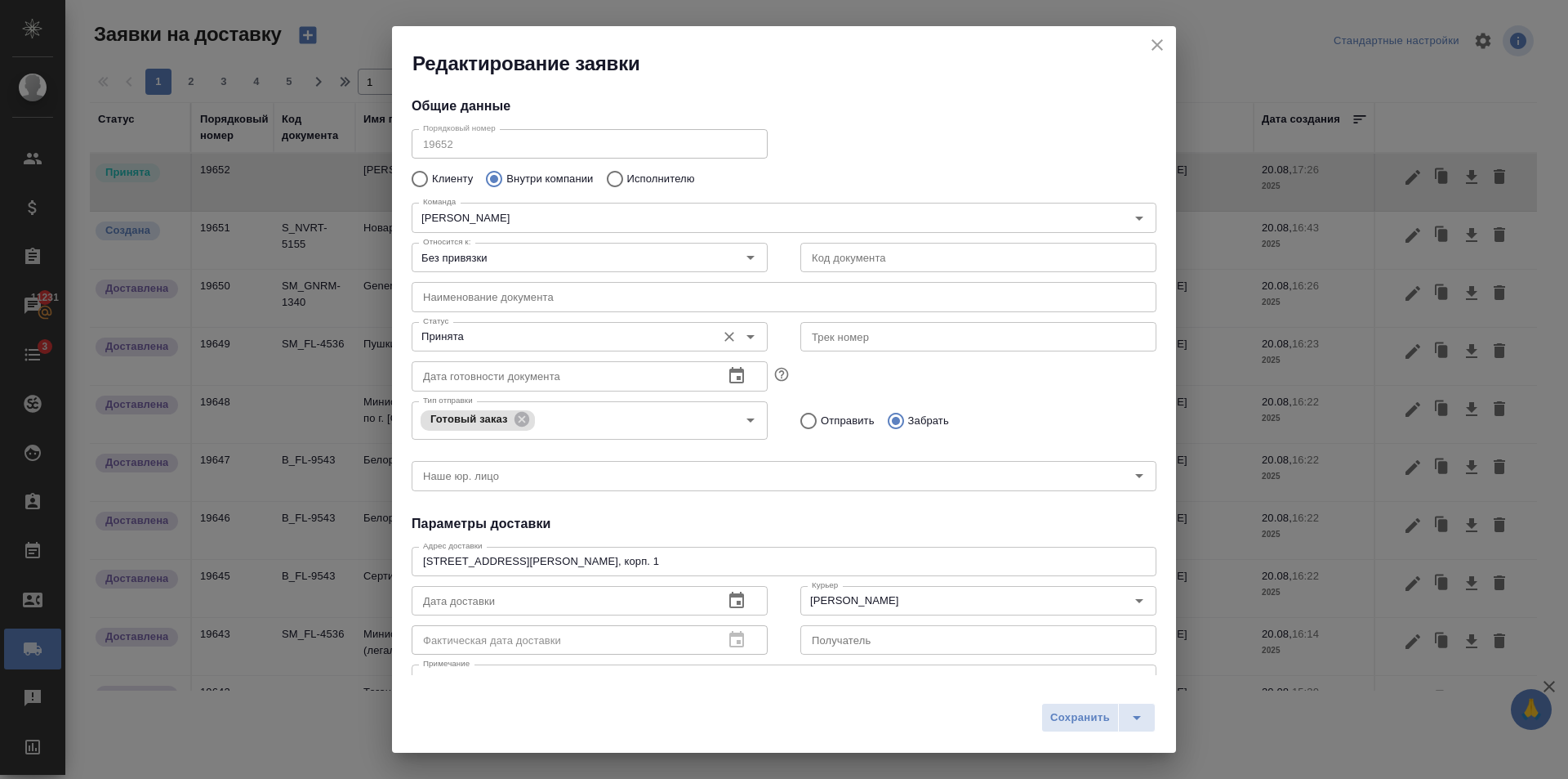
click at [750, 343] on icon "Open" at bounding box center [750, 336] width 19 height 19
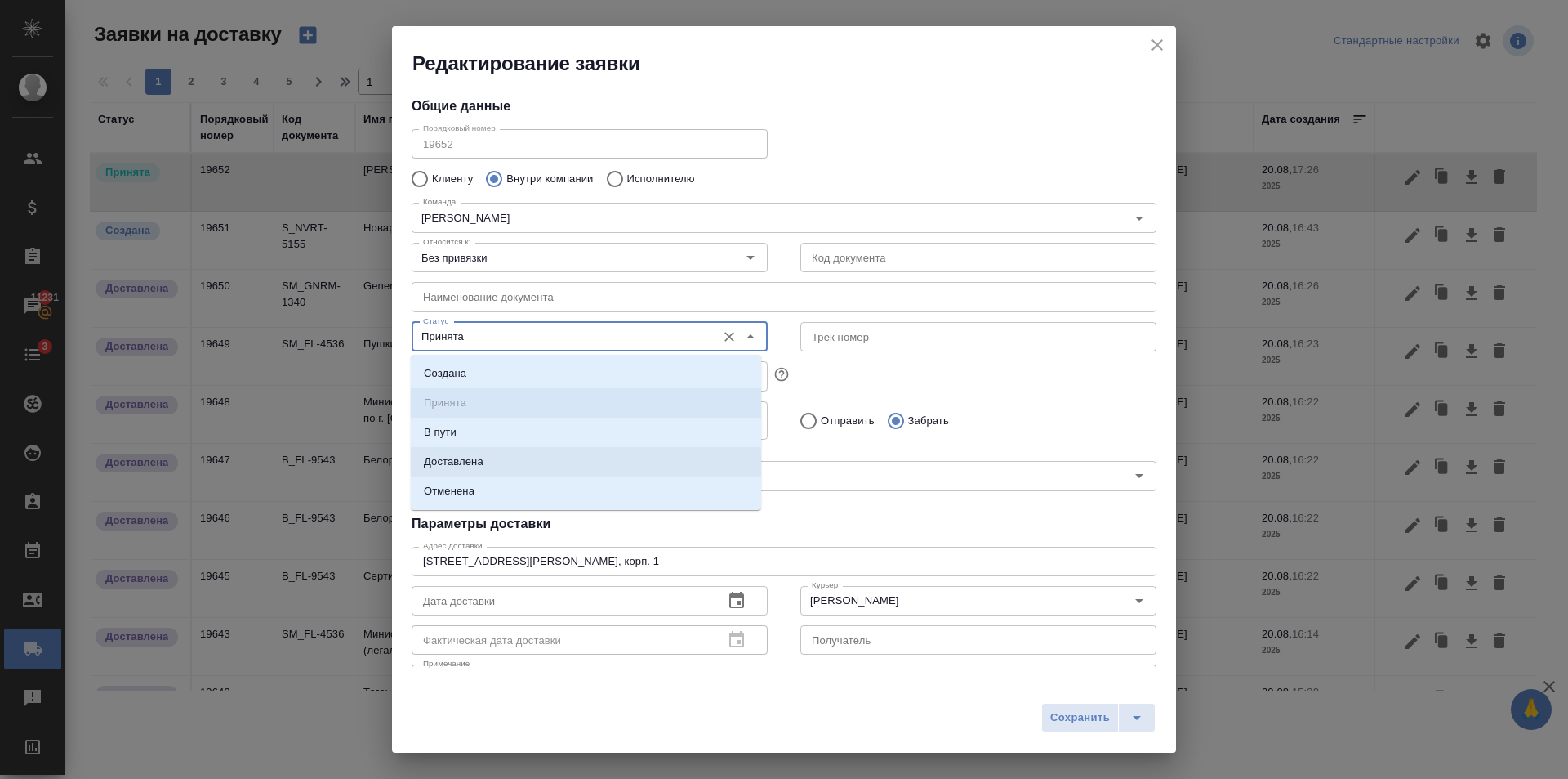
click at [513, 466] on li "Доставлена" at bounding box center [586, 462] width 351 height 29
type input "Доставлена"
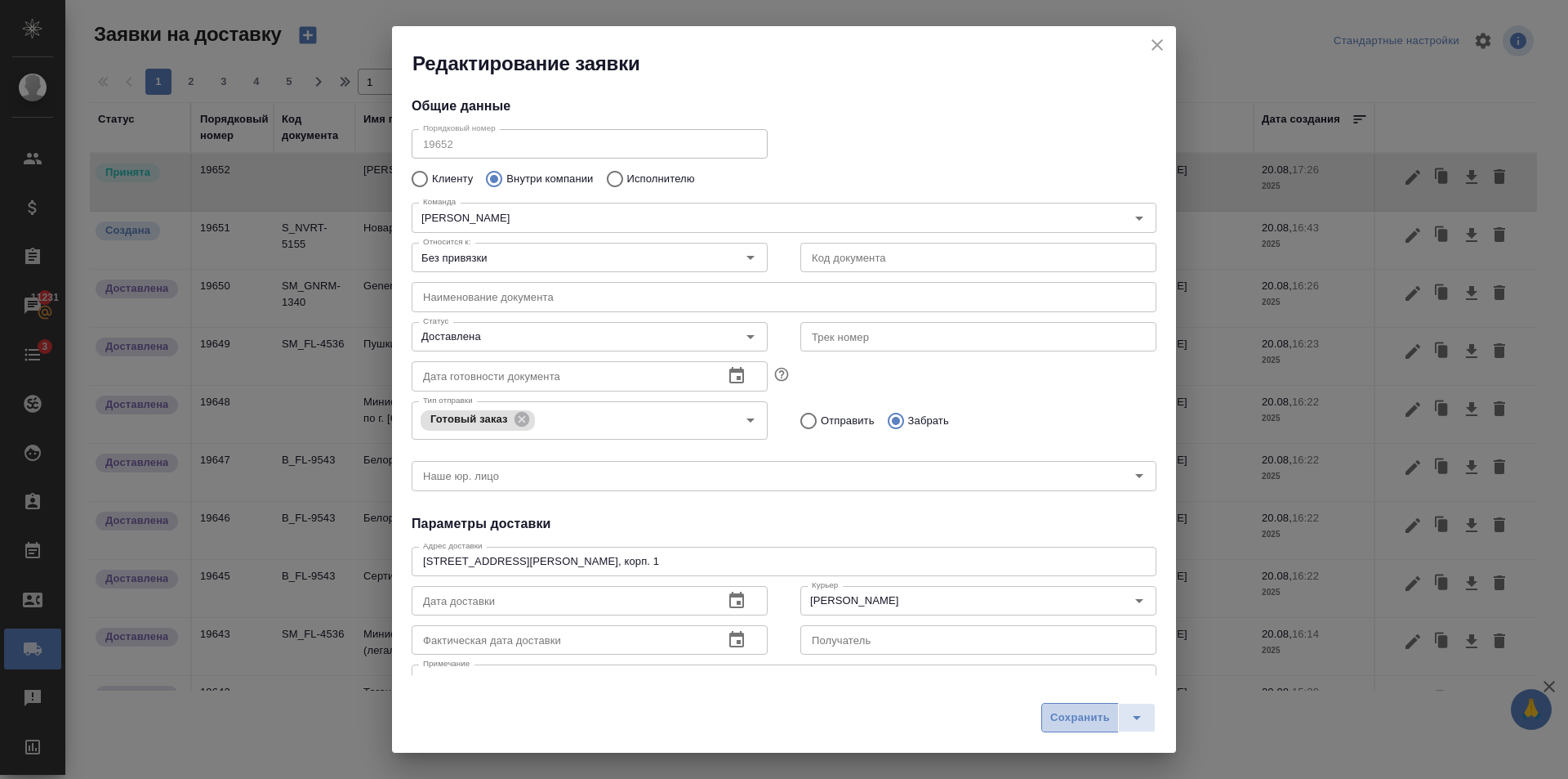
click at [1072, 713] on span "Сохранить" at bounding box center [1080, 718] width 60 height 19
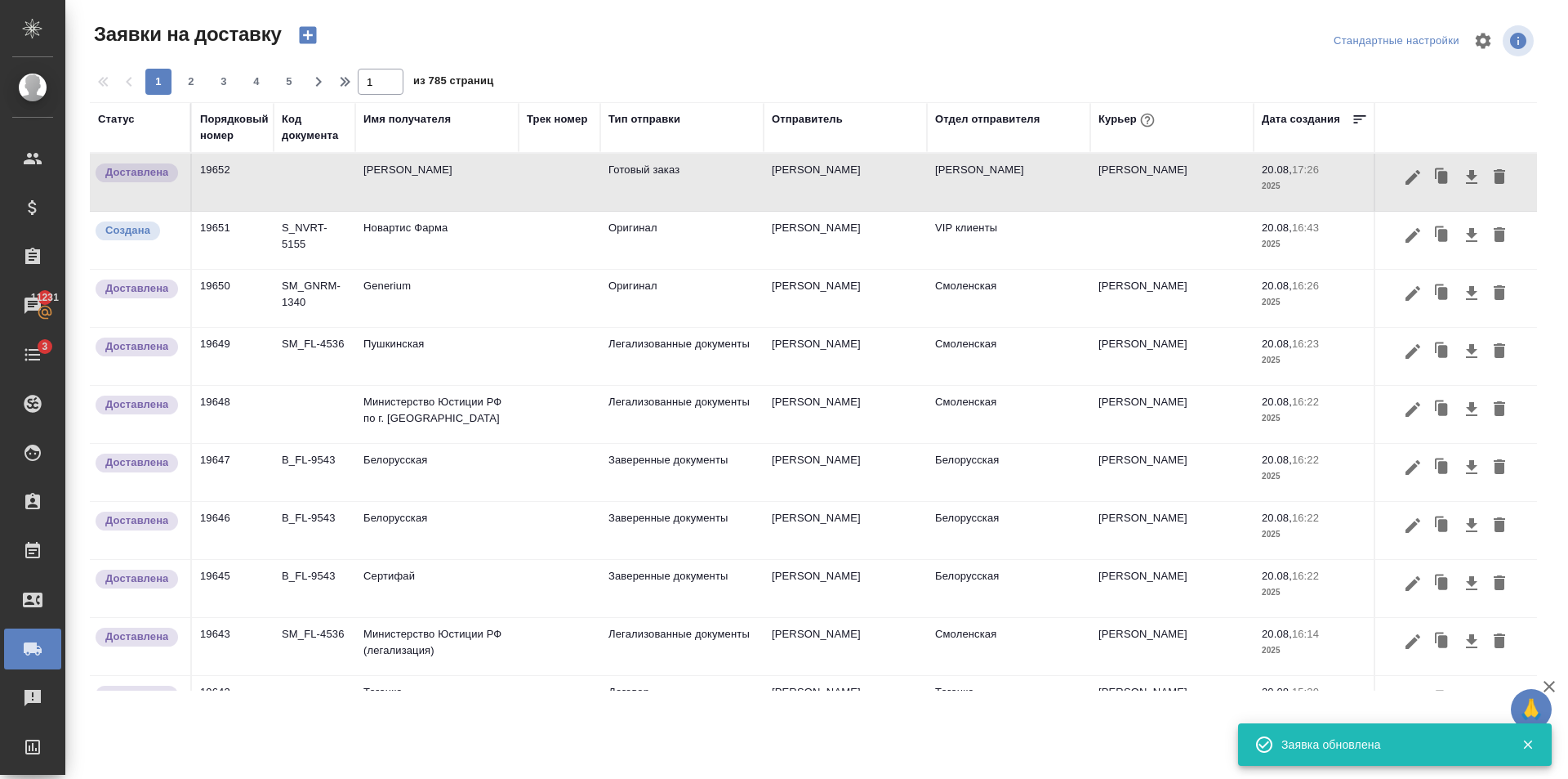
click at [306, 38] on icon "button" at bounding box center [307, 35] width 17 height 17
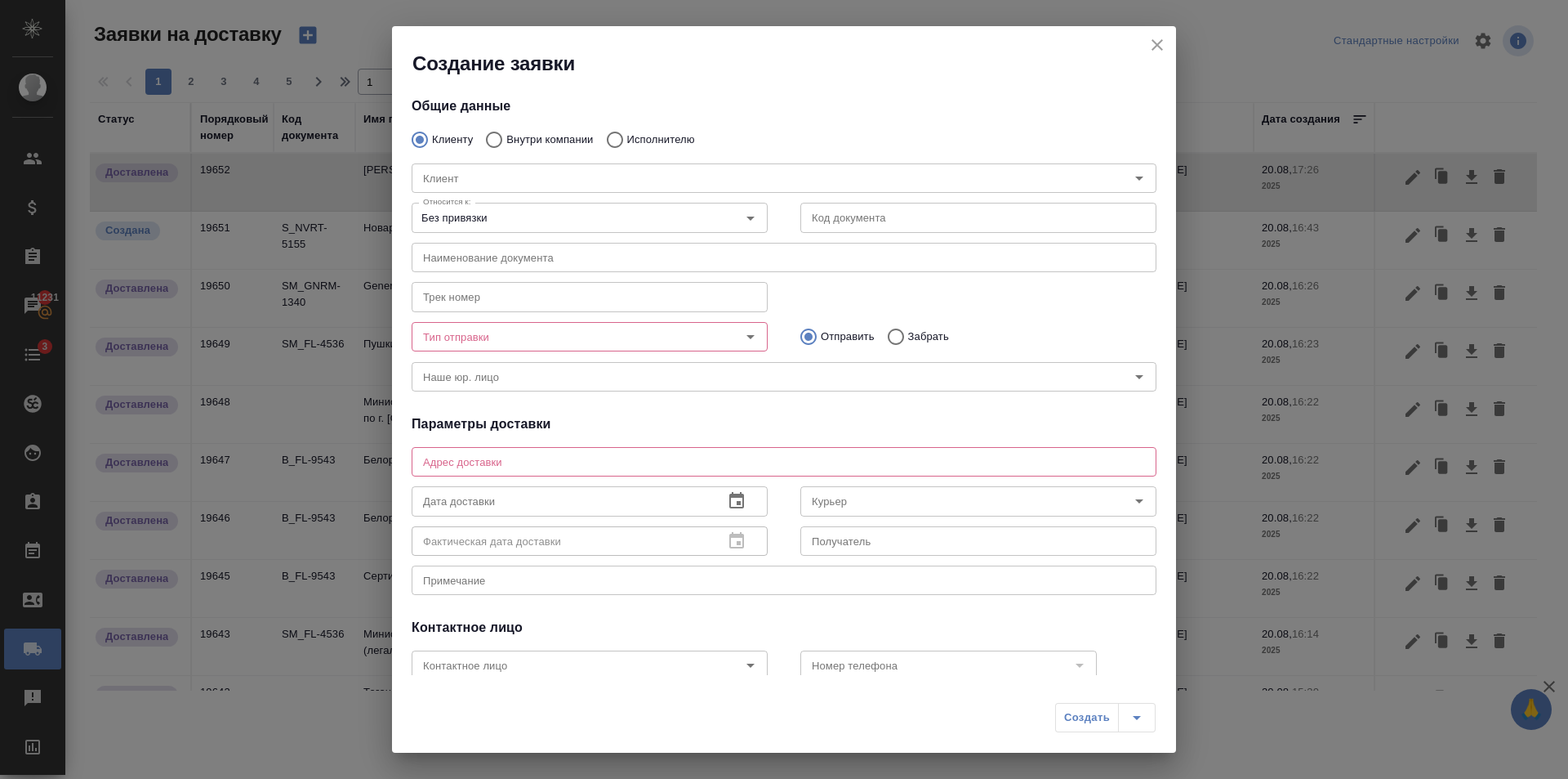
click at [496, 143] on input "Внутри компании" at bounding box center [492, 139] width 29 height 34
radio input "true"
click at [504, 180] on input "Команда" at bounding box center [757, 178] width 681 height 19
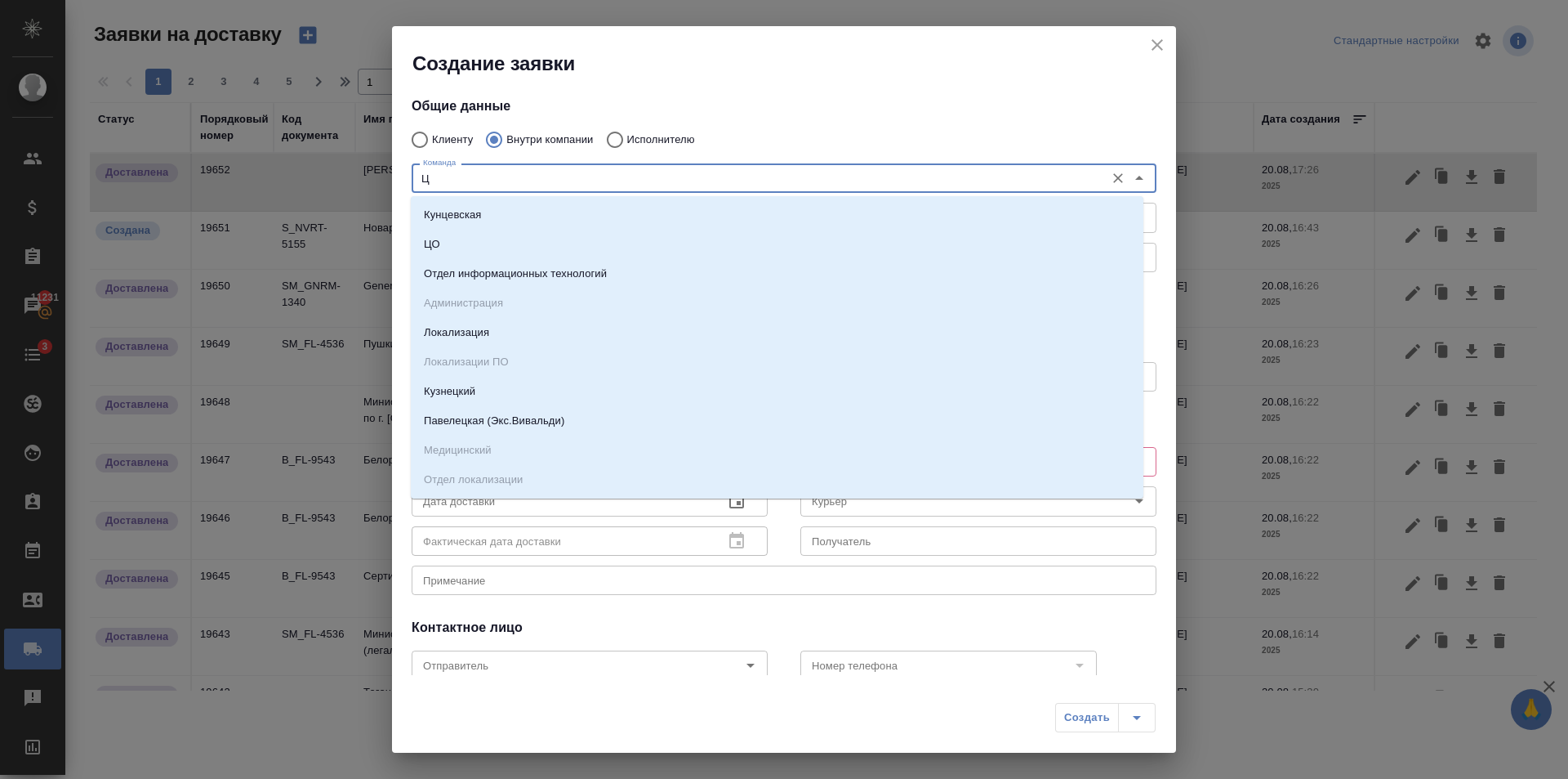
type input "ЦО"
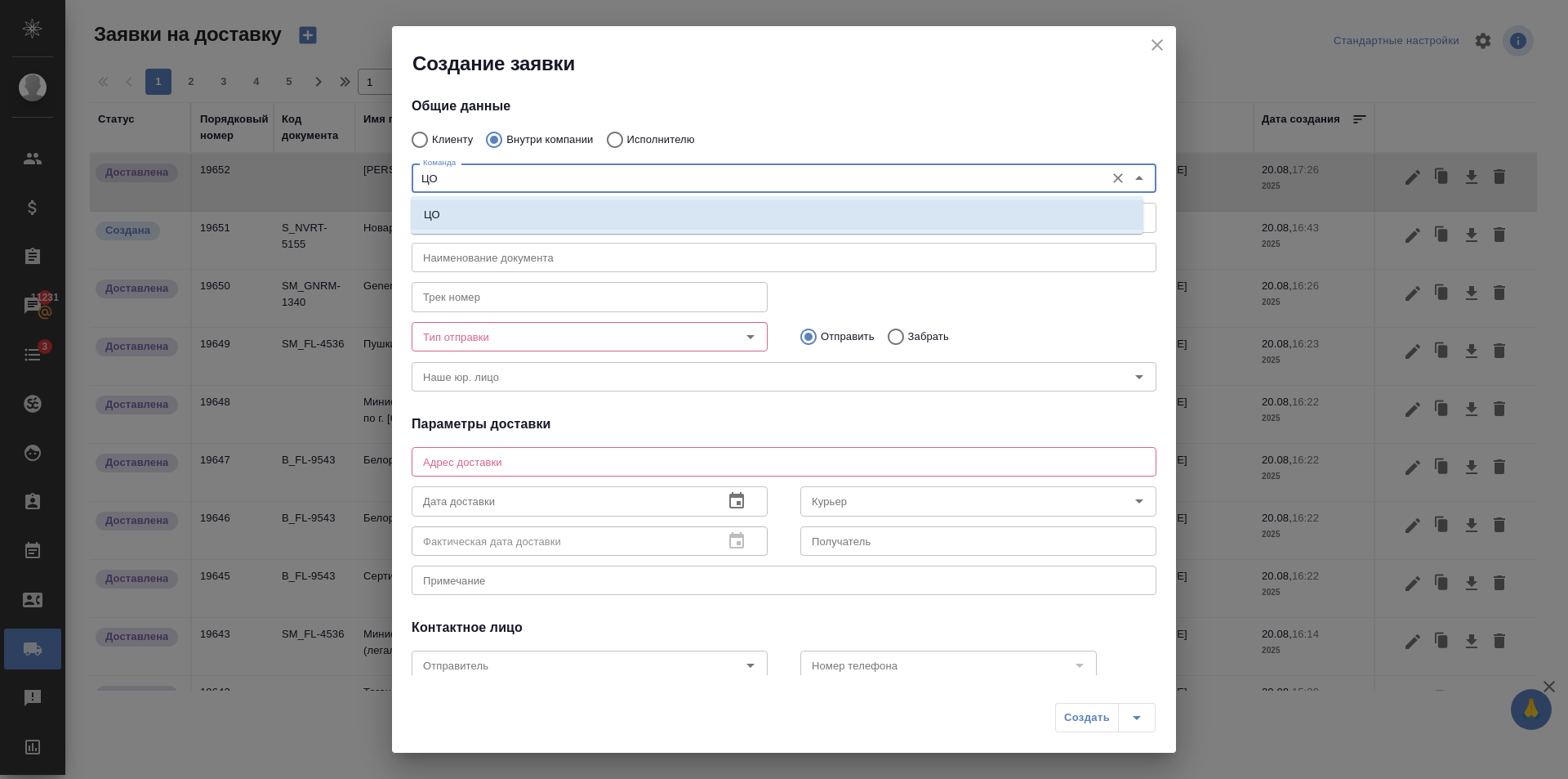
click at [520, 206] on li "ЦО" at bounding box center [778, 214] width 733 height 29
type textarea "ул. Золотая, д. 11"
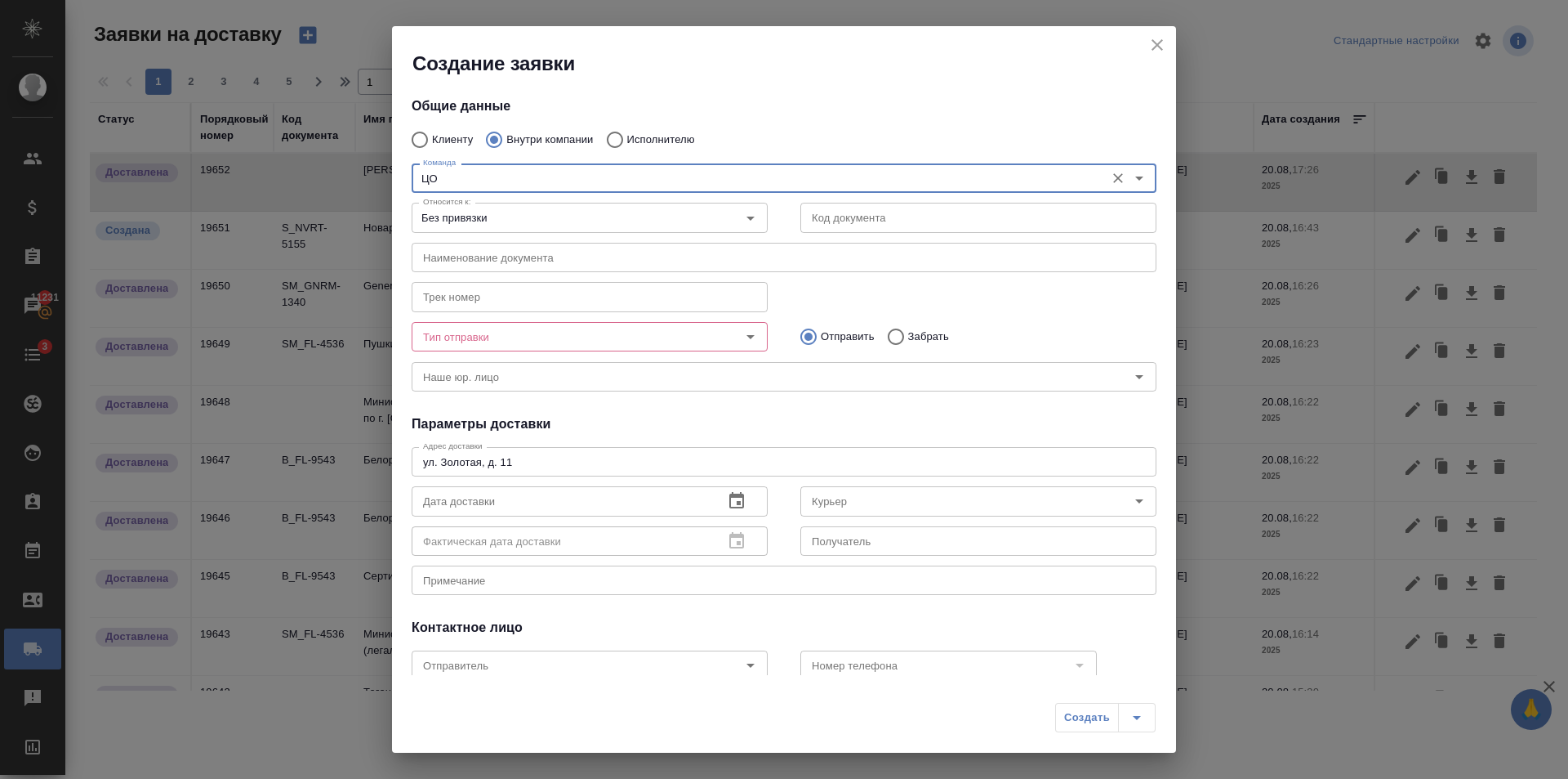
type input "ЦО"
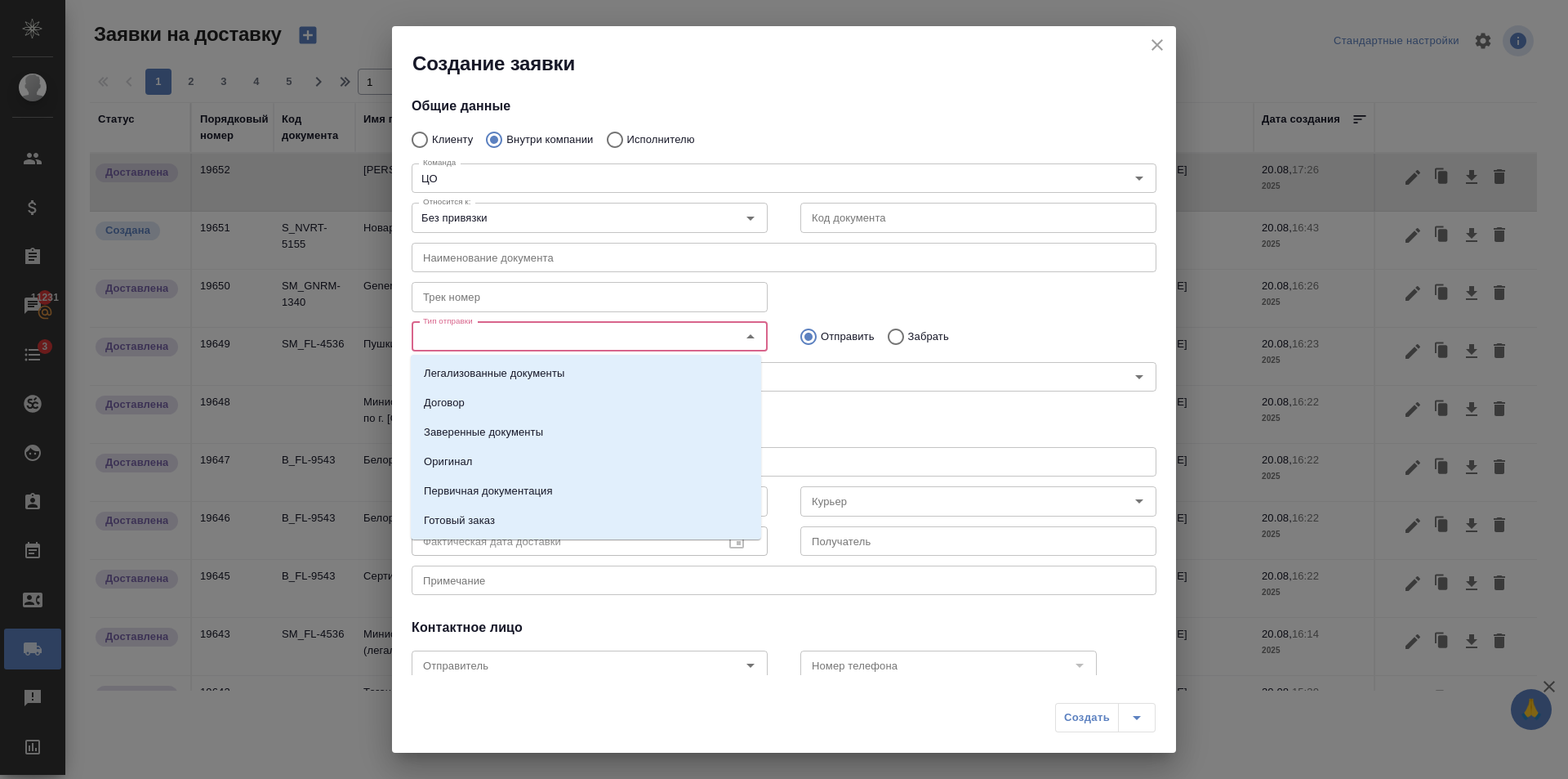
click at [582, 330] on input "Тип отправки" at bounding box center [562, 336] width 291 height 19
click at [493, 489] on p "Первичная документация" at bounding box center [488, 491] width 129 height 16
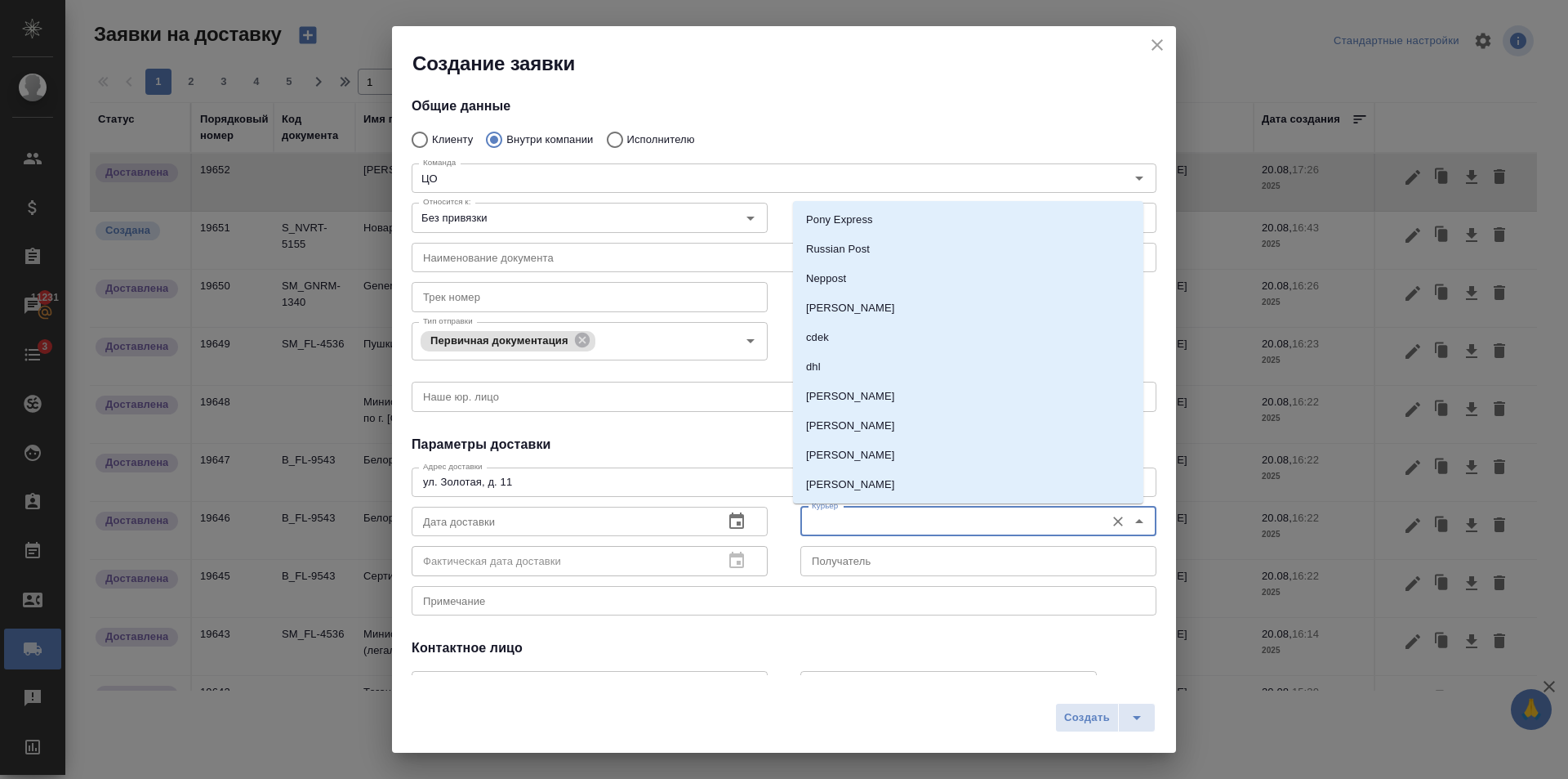
click at [928, 527] on input "Курьер" at bounding box center [951, 521] width 291 height 19
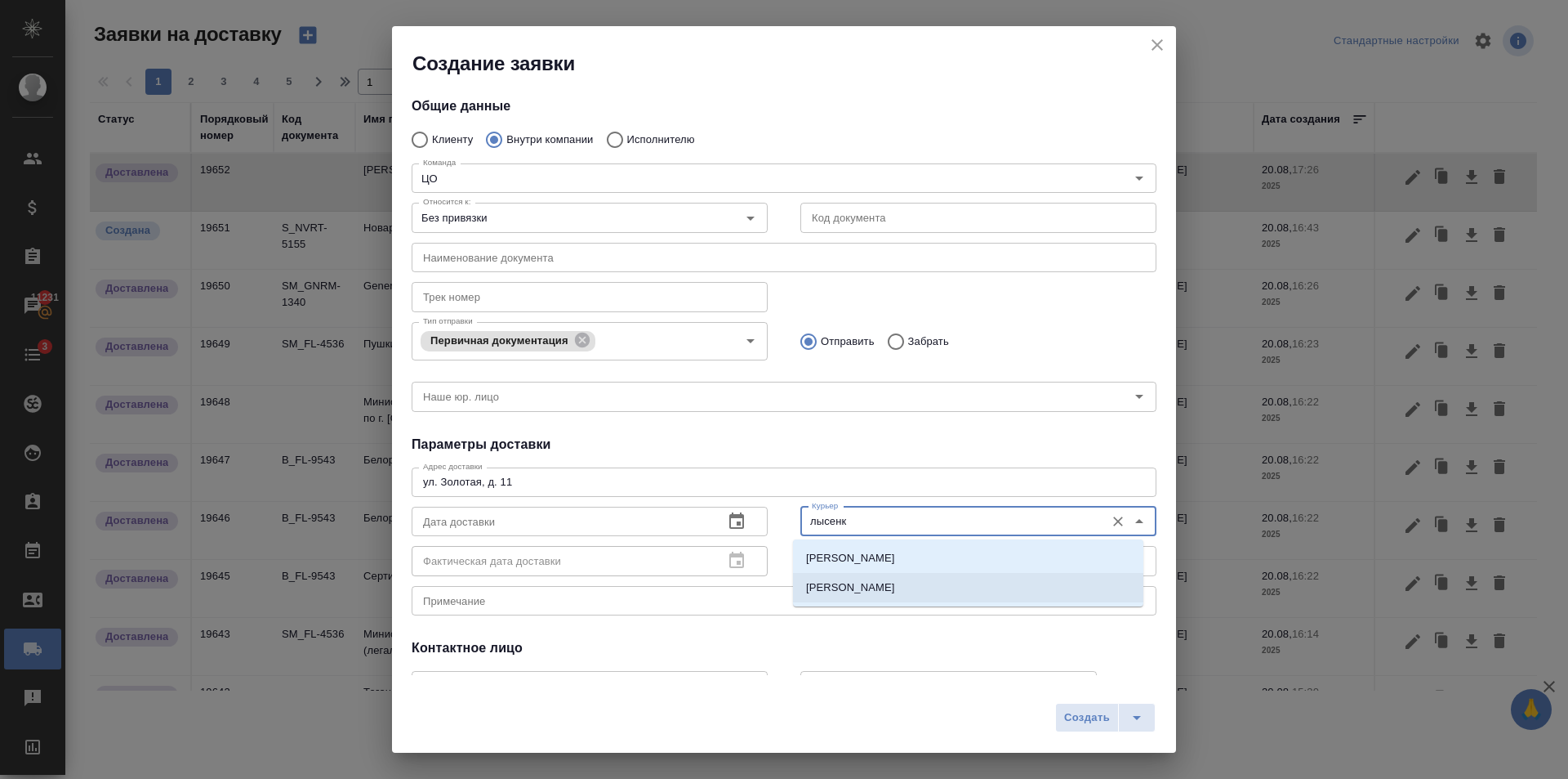
click at [916, 585] on li "Лысенков Владислав" at bounding box center [968, 587] width 351 height 29
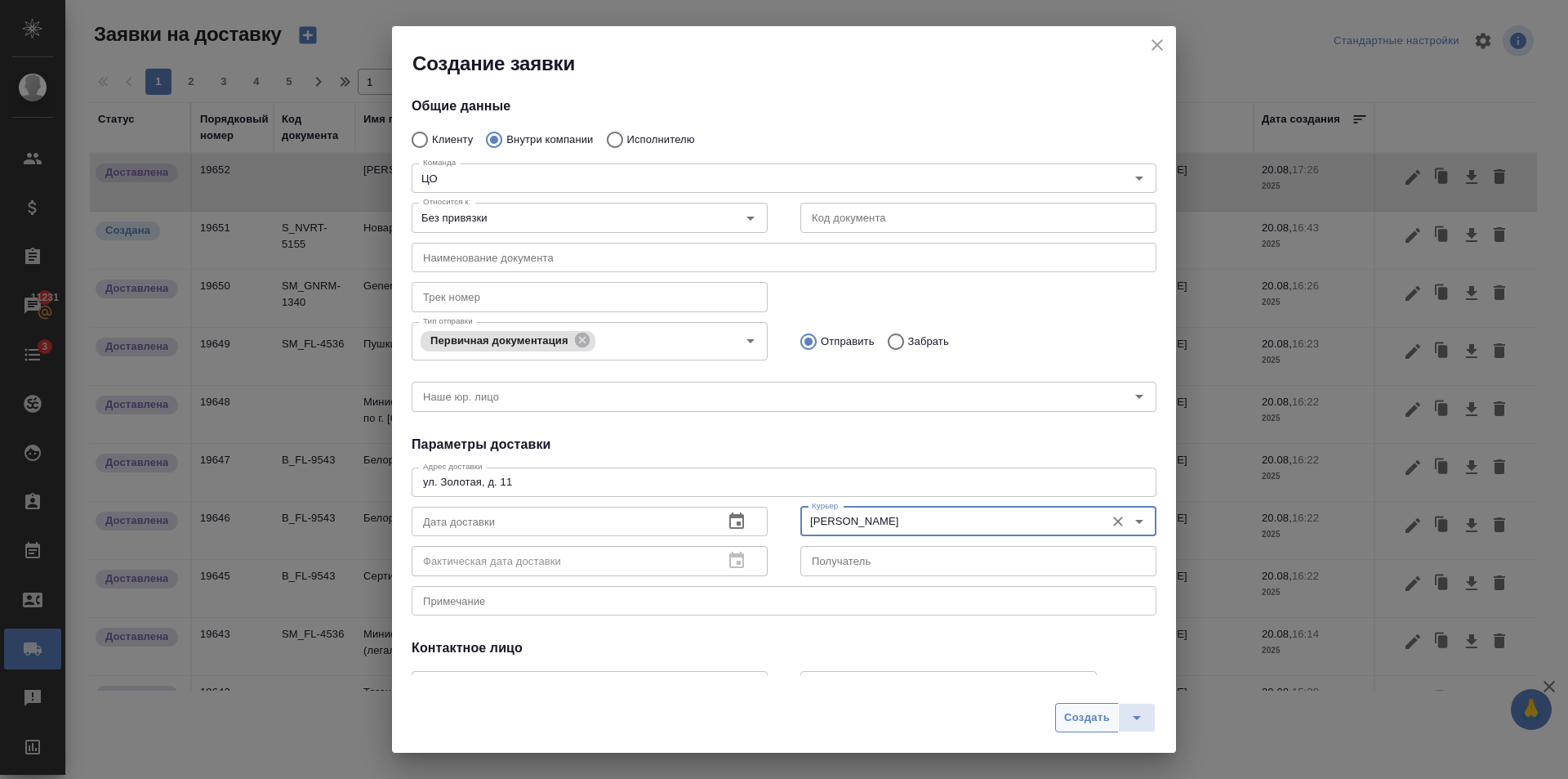
type input "Лысенков Владислав"
click at [1090, 717] on span "Создать" at bounding box center [1087, 718] width 46 height 19
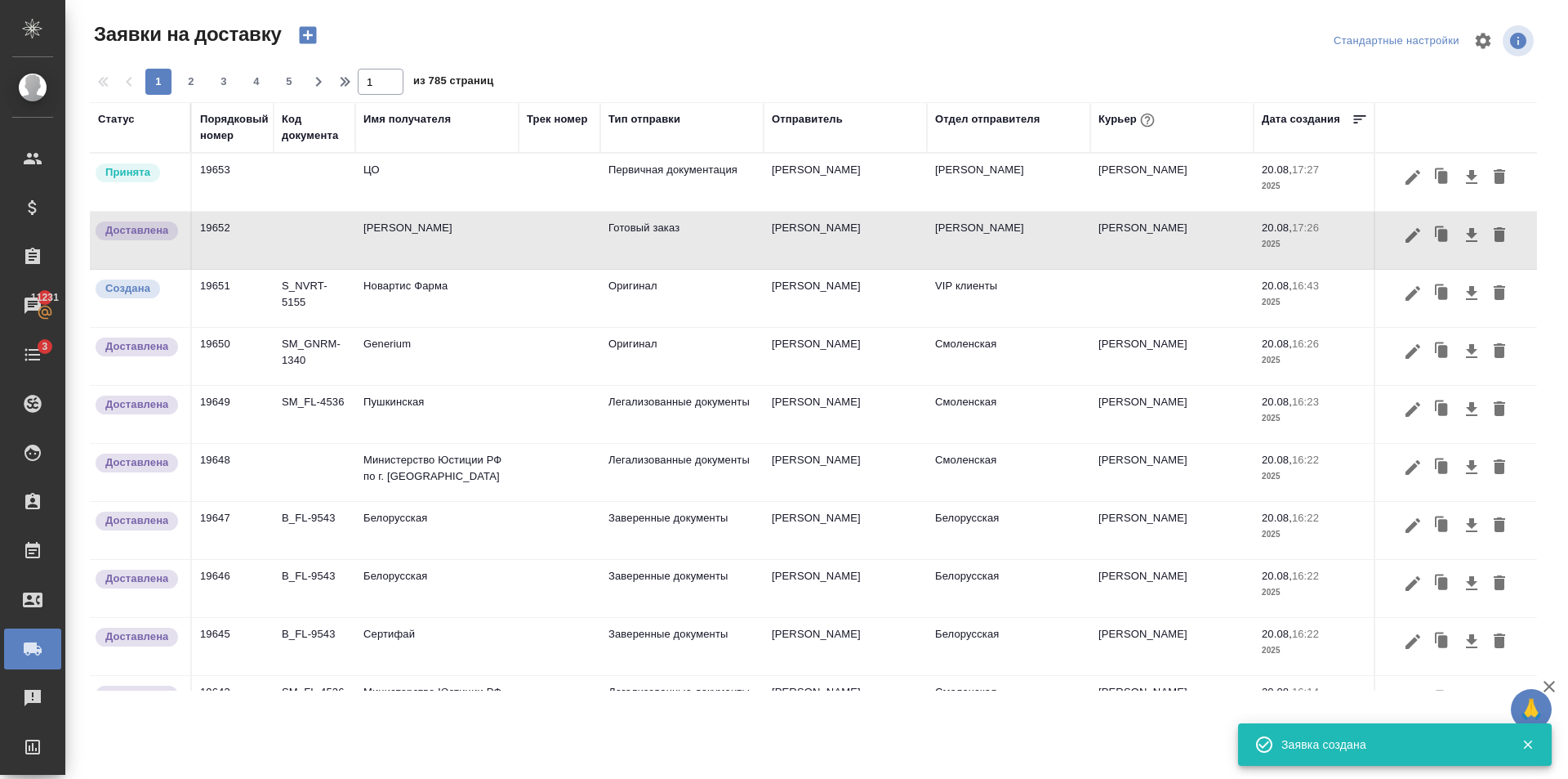
click at [406, 192] on td "ЦО" at bounding box center [437, 182] width 163 height 57
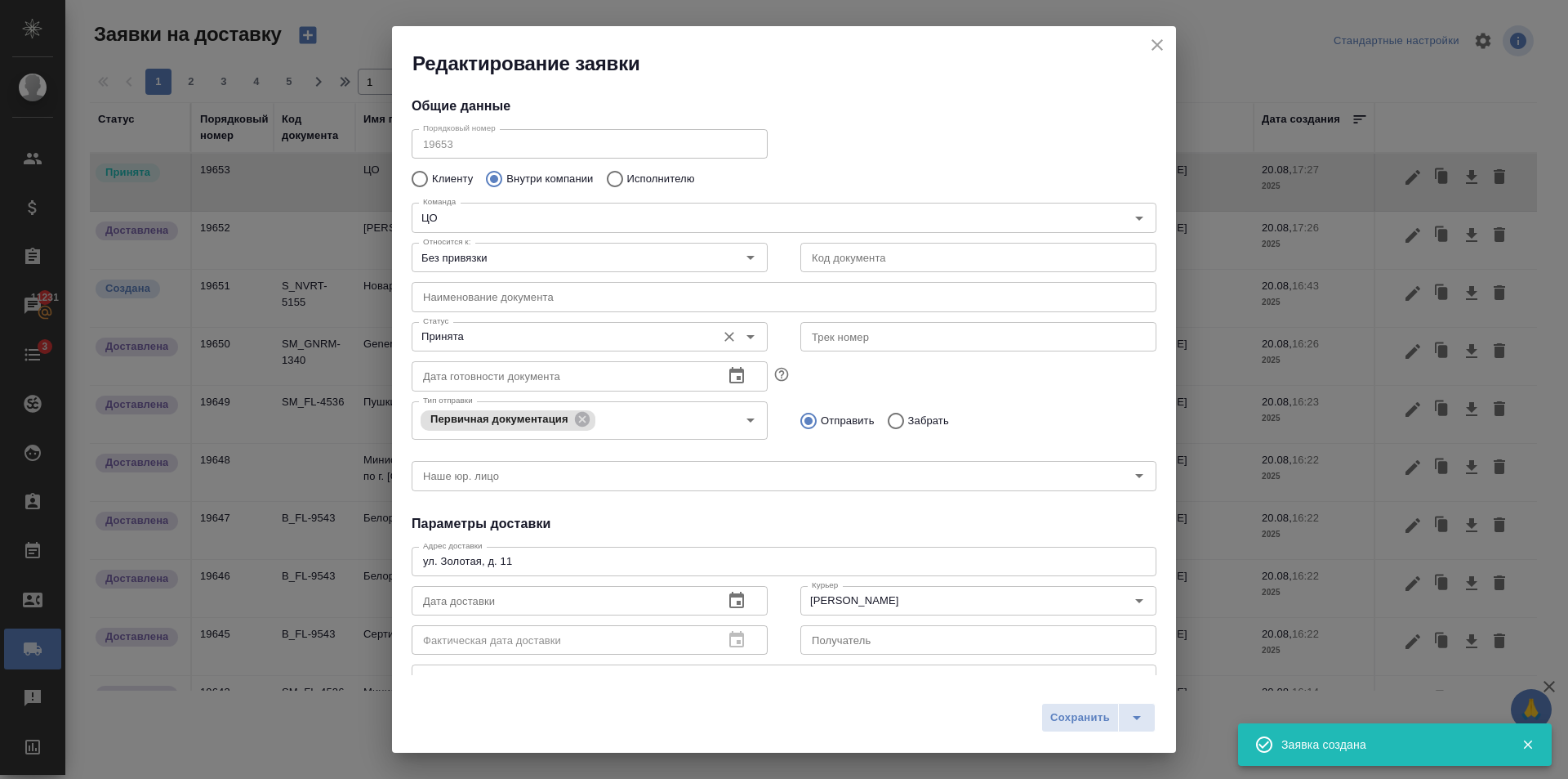
click at [746, 337] on icon "Open" at bounding box center [750, 337] width 8 height 4
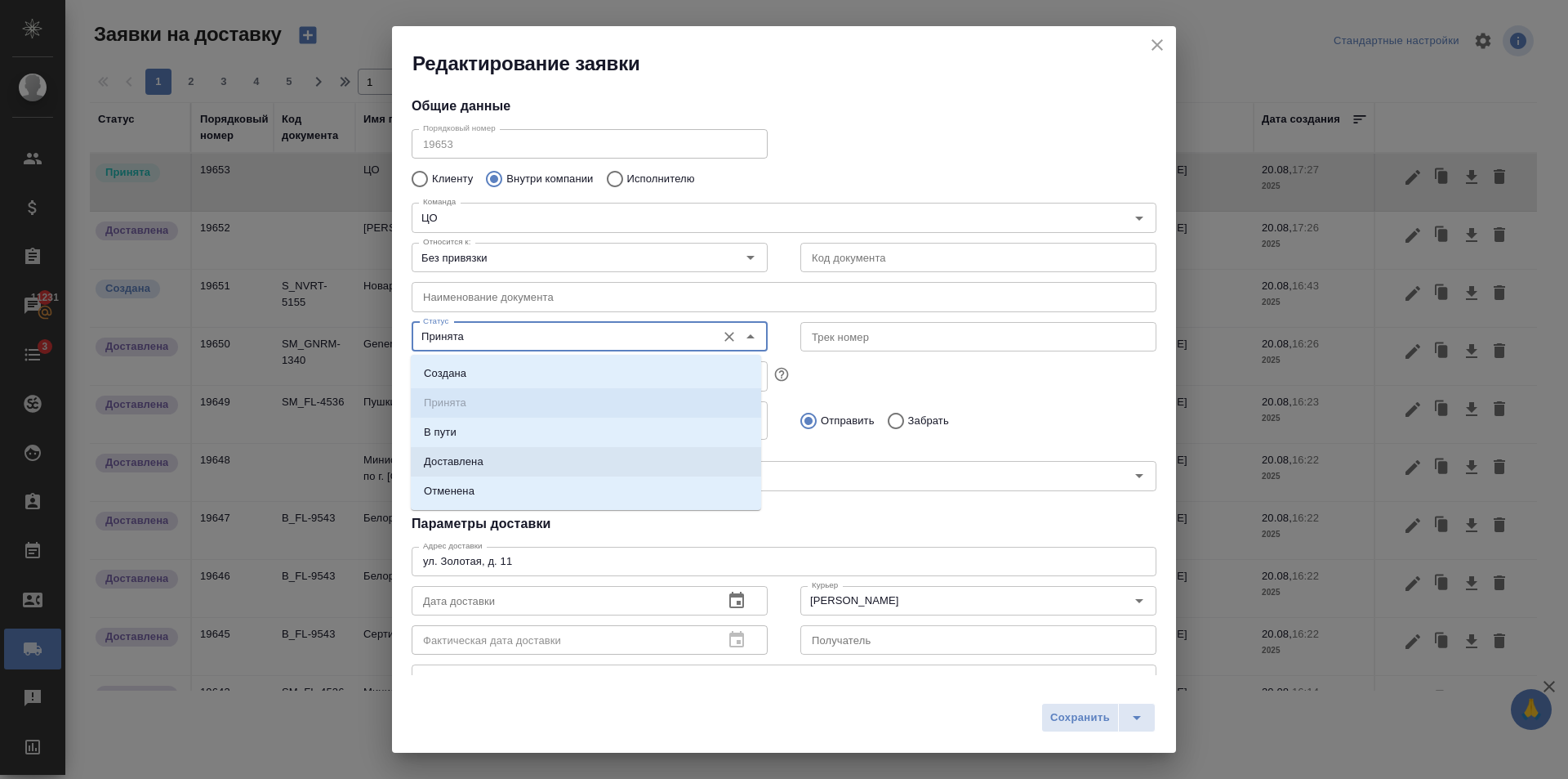
click at [506, 469] on li "Доставлена" at bounding box center [586, 462] width 351 height 29
type input "Доставлена"
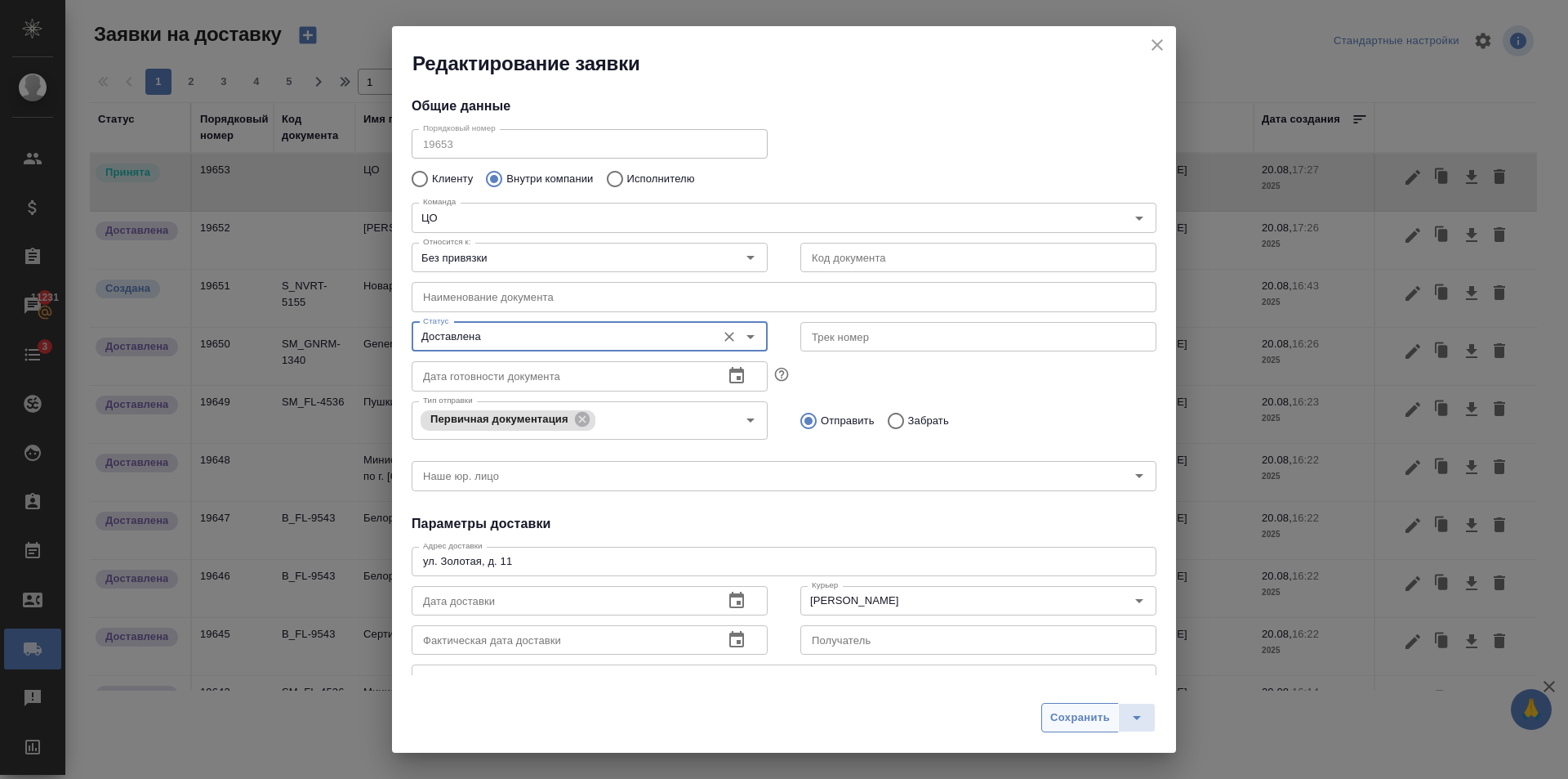
click at [1070, 718] on span "Сохранить" at bounding box center [1080, 718] width 60 height 19
